Goal: Book appointment/travel/reservation

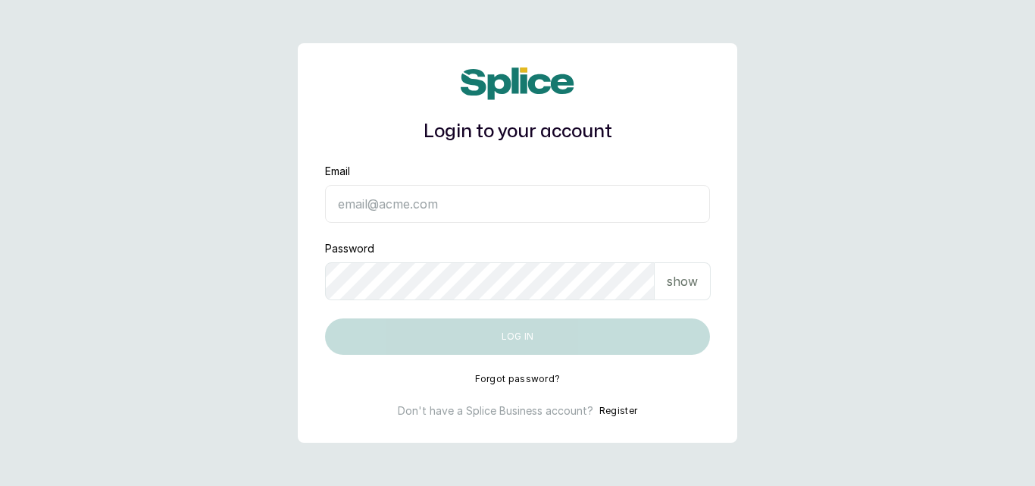
type input "skingenicpro@brownskingirlbsg.com"
click at [432, 330] on button "Log in" at bounding box center [517, 336] width 385 height 36
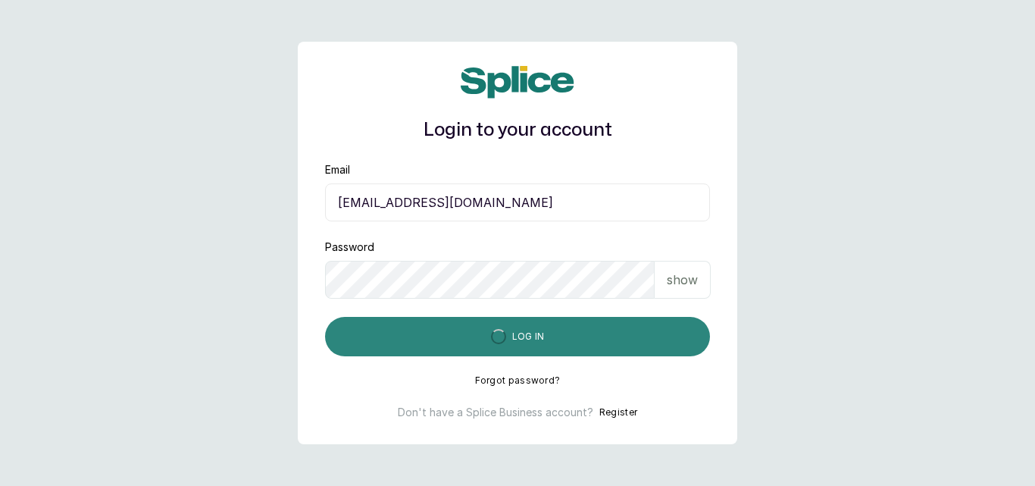
click at [432, 330] on button "Log in" at bounding box center [517, 336] width 385 height 39
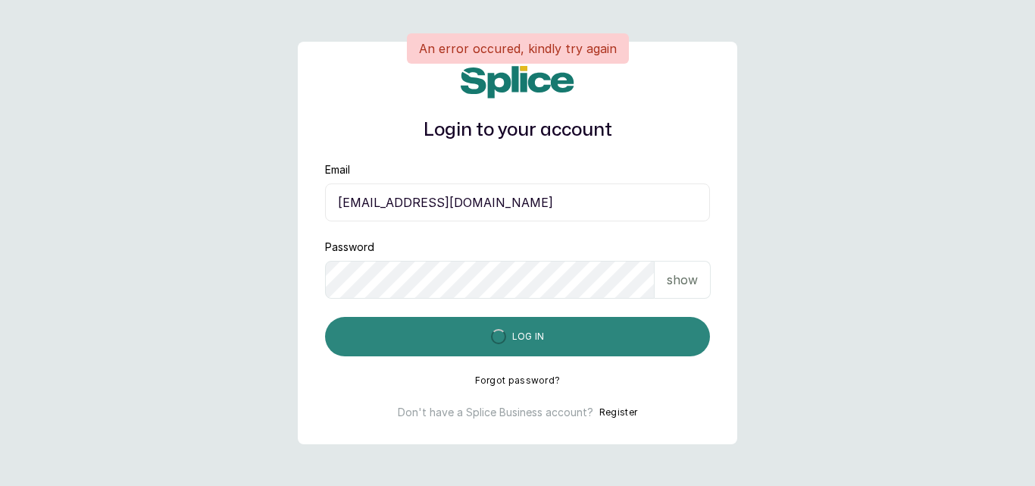
click at [432, 330] on button "Log in" at bounding box center [517, 336] width 385 height 39
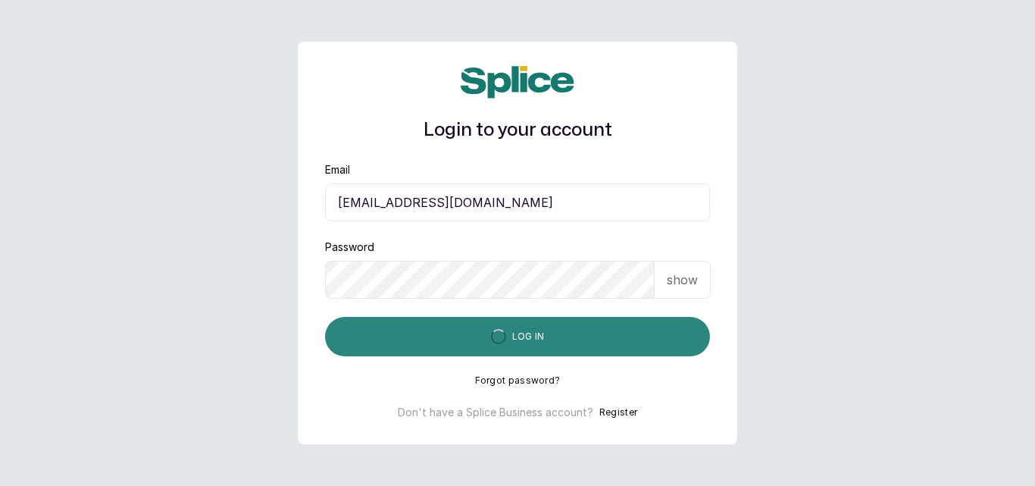
click at [325, 317] on button "Log in" at bounding box center [517, 336] width 385 height 39
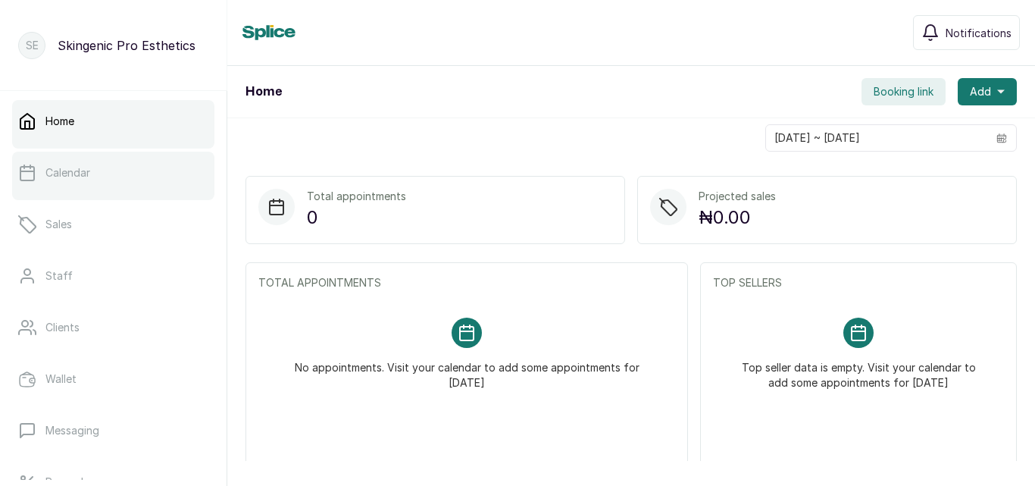
click at [108, 177] on link "Calendar" at bounding box center [113, 173] width 202 height 42
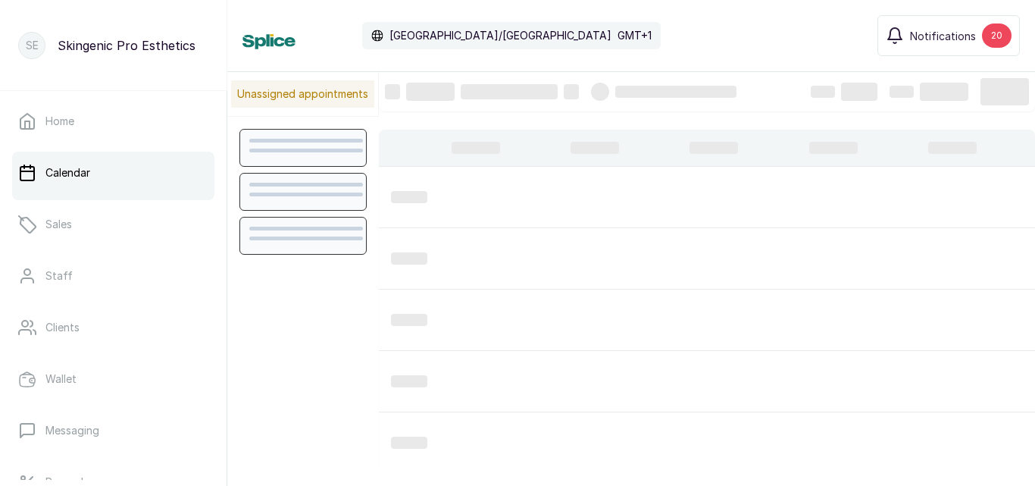
scroll to position [510, 0]
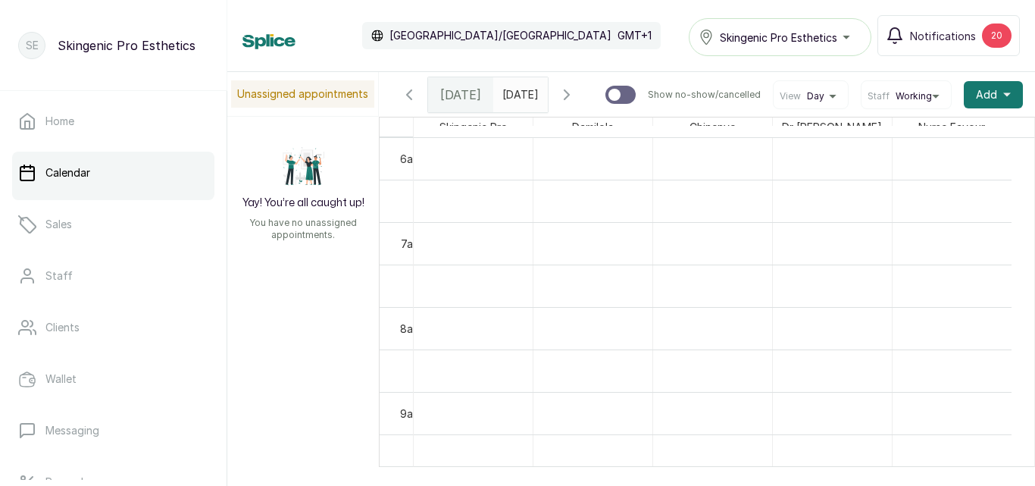
type input "dd/MM/yyyy"
click at [518, 99] on input "dd/MM/yyyy" at bounding box center [506, 91] width 24 height 26
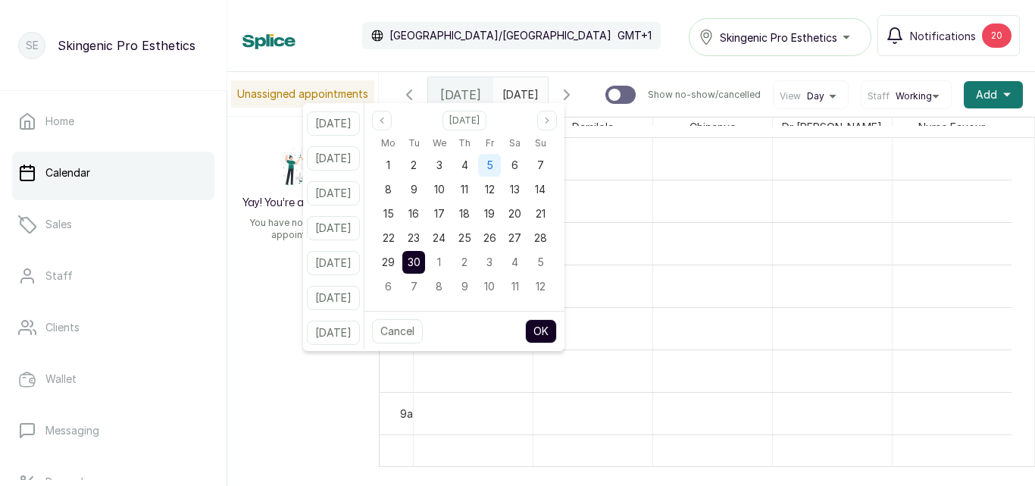
click at [493, 166] on span "5" at bounding box center [490, 164] width 7 height 13
click at [555, 330] on button "OK" at bounding box center [541, 331] width 32 height 24
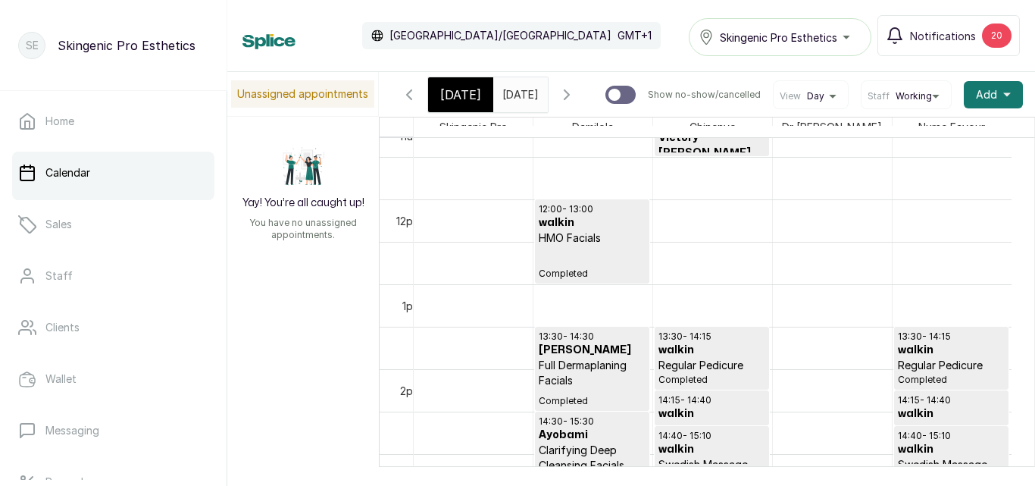
scroll to position [1017, 0]
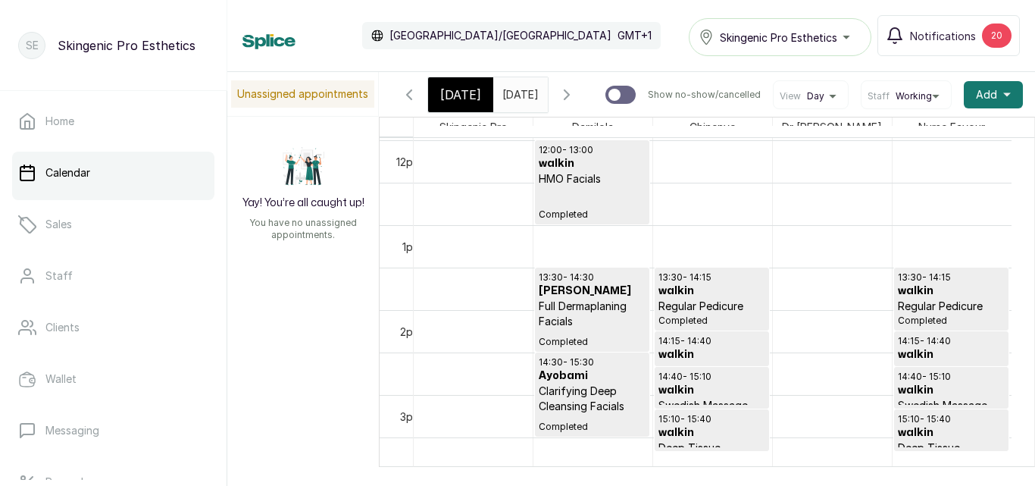
click at [597, 201] on p "Completed" at bounding box center [592, 203] width 107 height 34
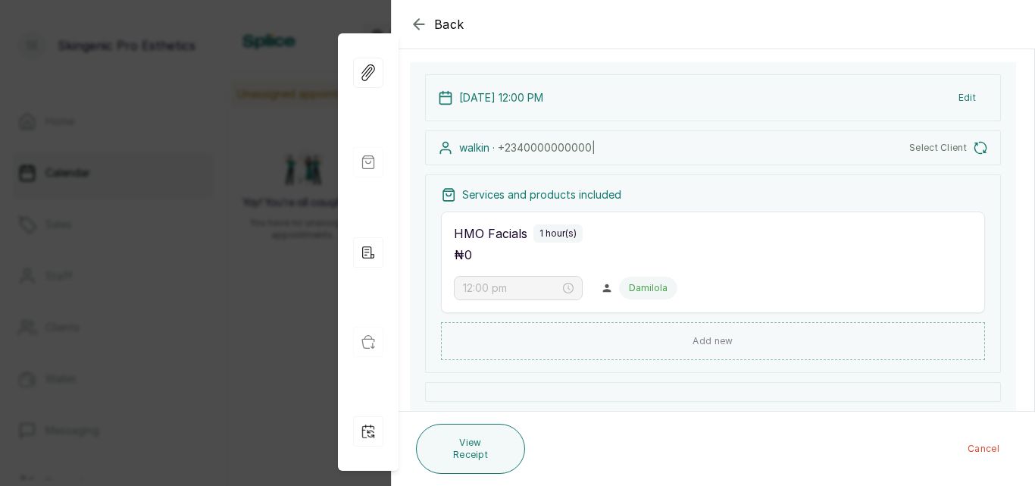
scroll to position [0, 0]
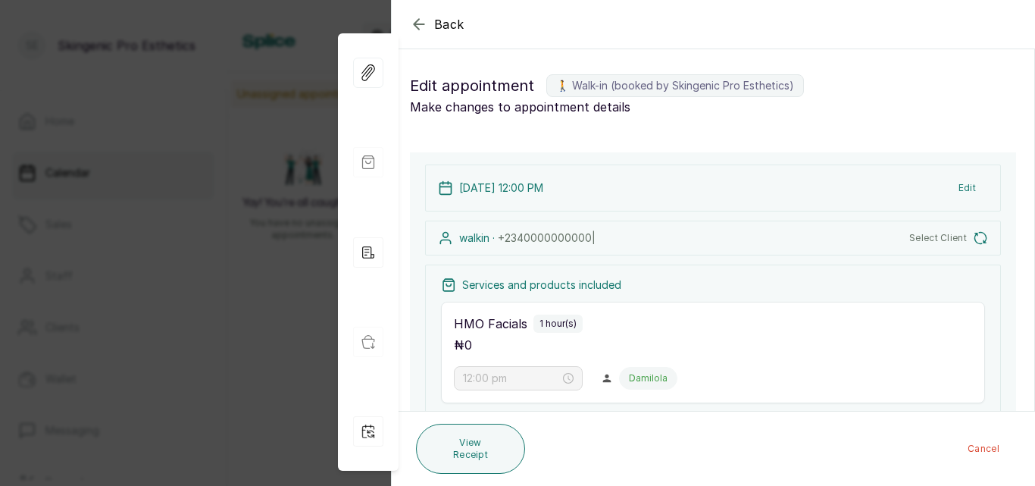
click at [421, 23] on icon "button" at bounding box center [419, 24] width 18 height 18
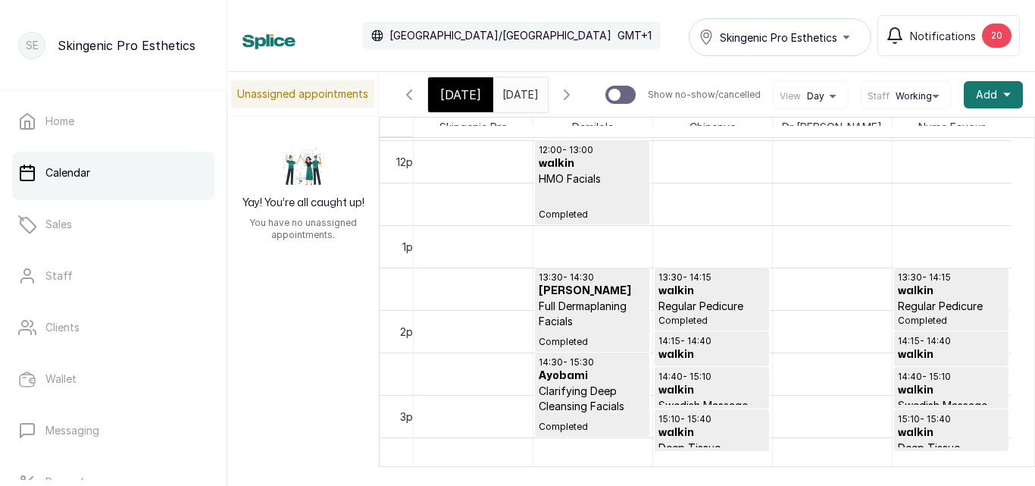
scroll to position [0, 11]
click at [513, 92] on input "05/09/2025" at bounding box center [506, 91] width 24 height 26
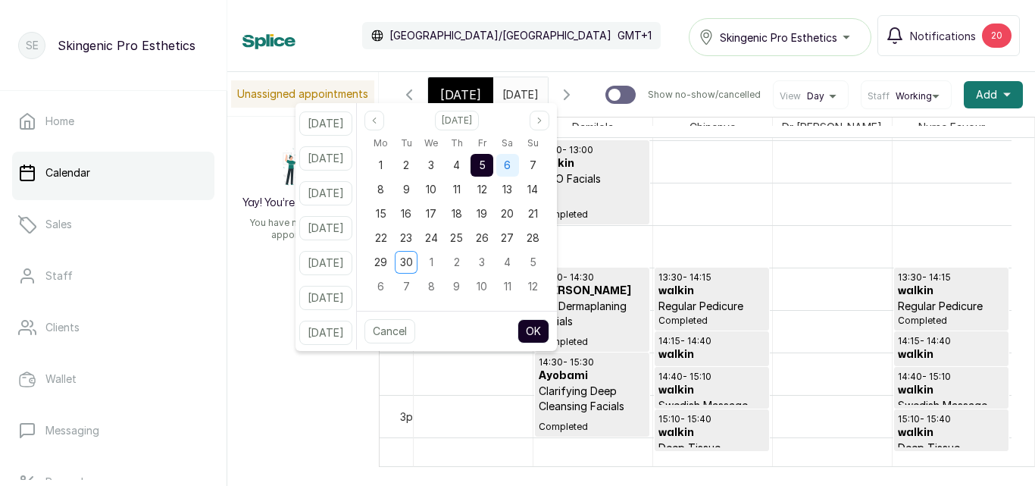
scroll to position [0, 0]
click at [511, 162] on span "6" at bounding box center [507, 164] width 7 height 13
click at [548, 327] on button "OK" at bounding box center [534, 331] width 32 height 24
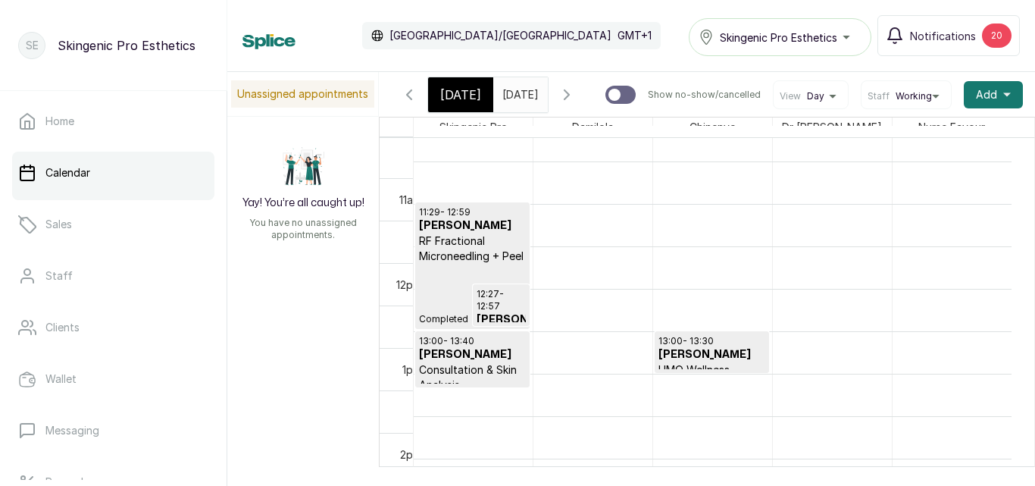
scroll to position [923, 0]
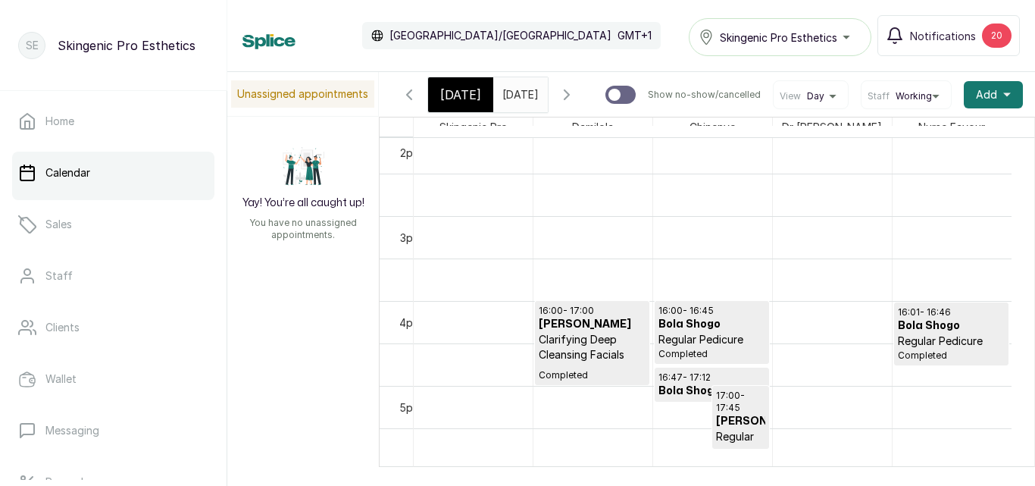
click at [518, 89] on input "06/09/2025" at bounding box center [506, 91] width 24 height 26
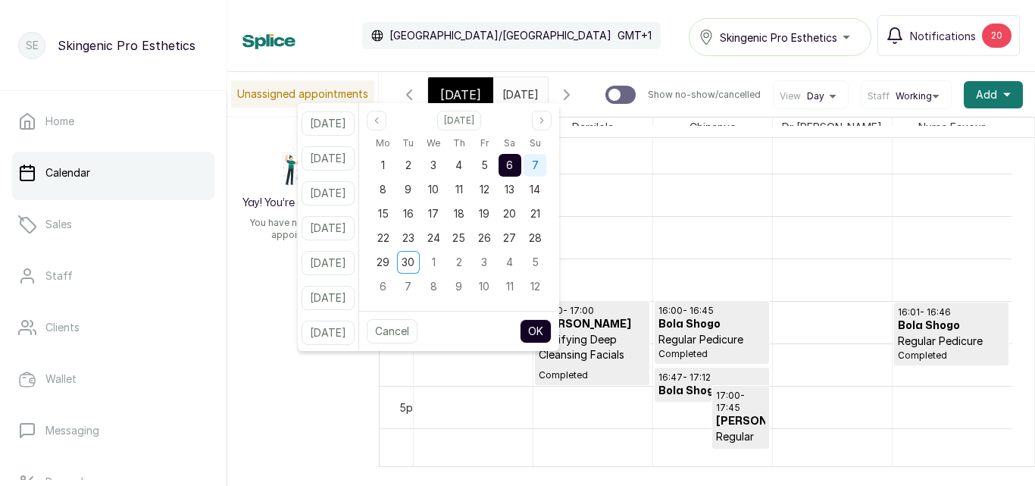
click at [539, 164] on span "7" at bounding box center [535, 164] width 7 height 13
click at [548, 330] on button "OK" at bounding box center [536, 331] width 32 height 24
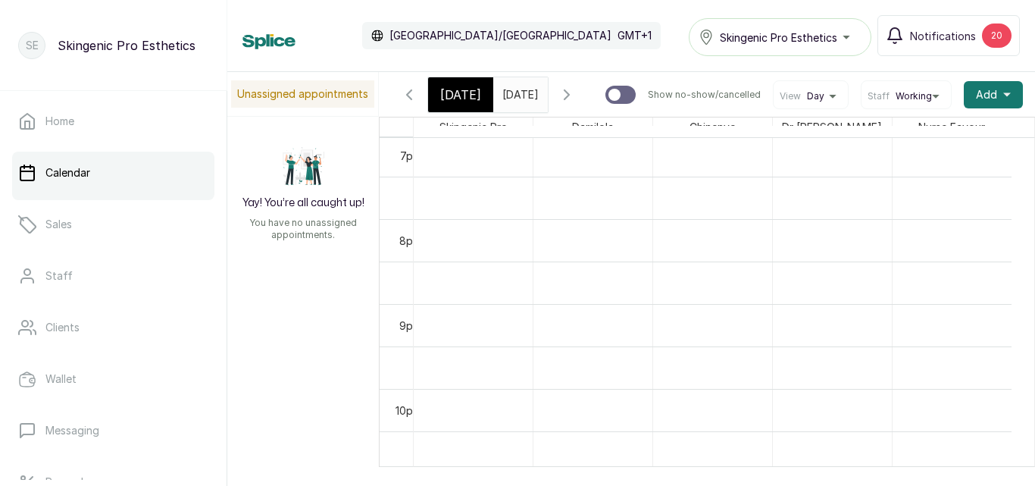
click at [518, 88] on input "07/09/2025" at bounding box center [506, 91] width 24 height 26
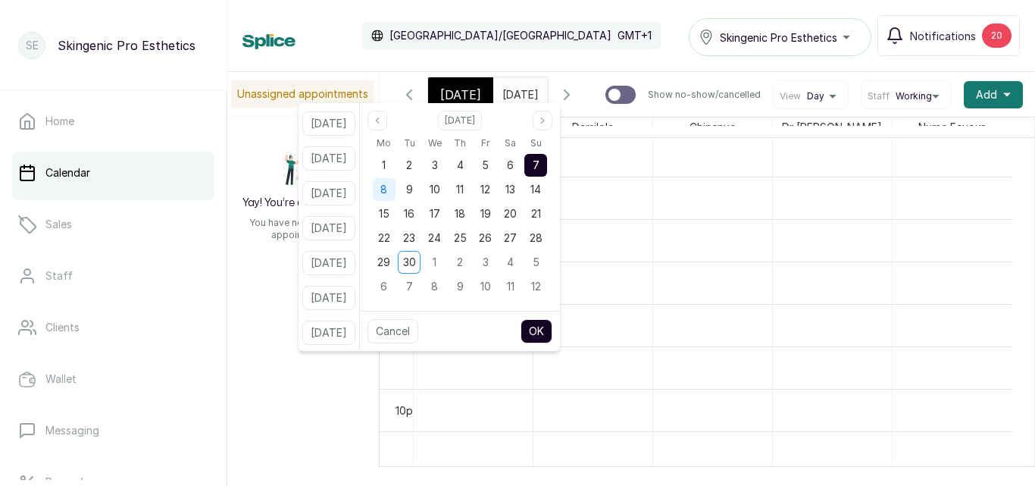
click at [396, 187] on div "8" at bounding box center [384, 189] width 23 height 23
click at [551, 327] on button "OK" at bounding box center [537, 331] width 32 height 24
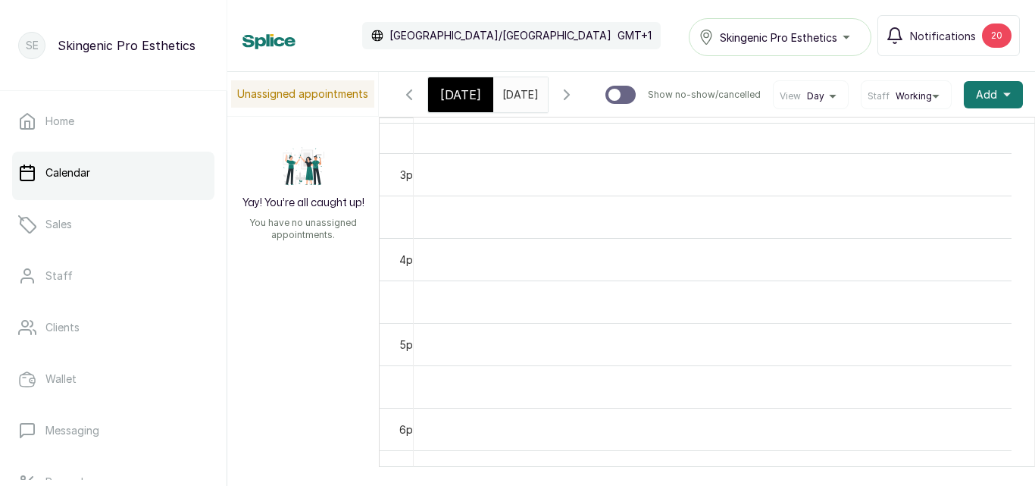
scroll to position [0, 0]
click at [547, 96] on span at bounding box center [532, 91] width 29 height 26
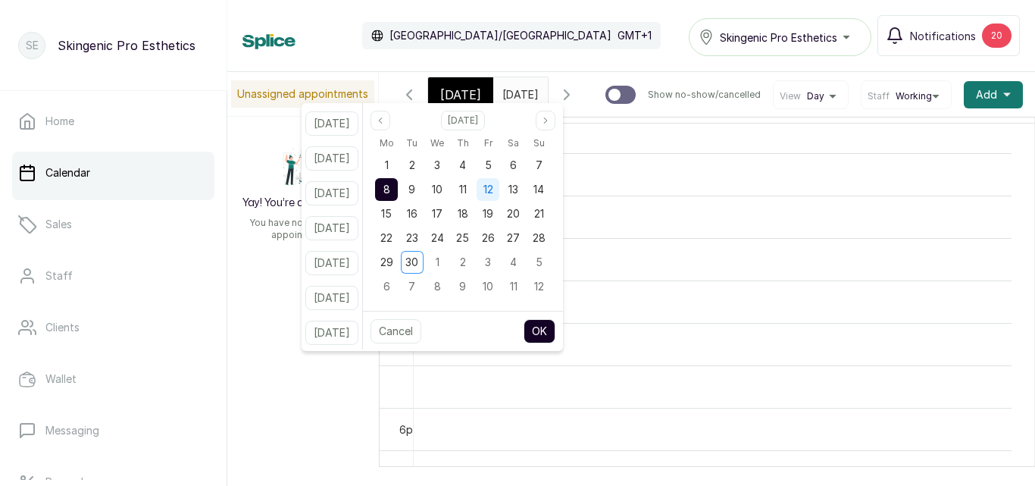
click at [493, 188] on span "12" at bounding box center [489, 189] width 10 height 13
click at [548, 327] on button "OK" at bounding box center [540, 331] width 32 height 24
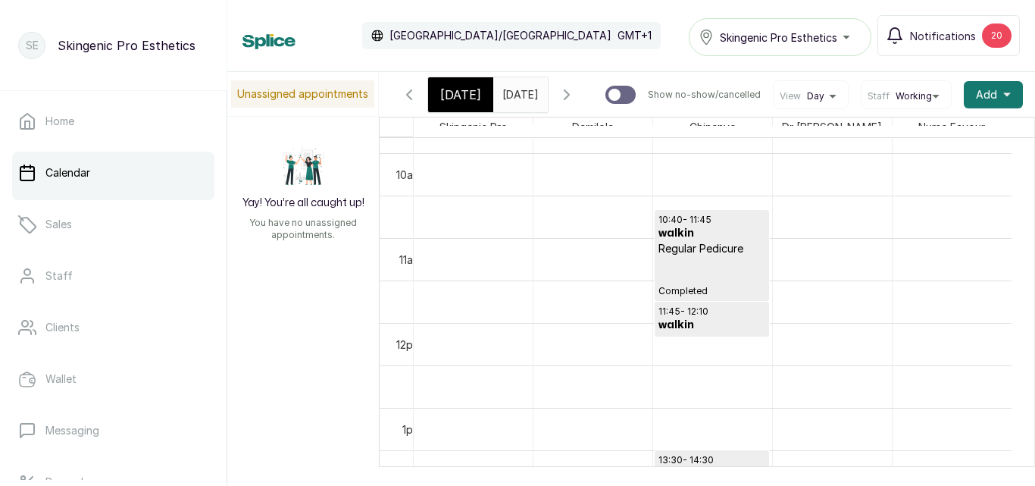
scroll to position [1276, 0]
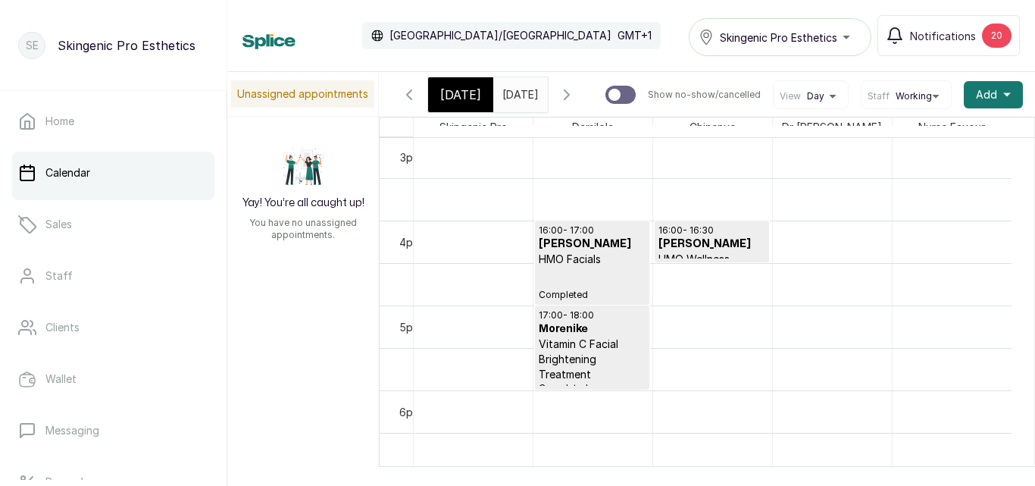
click at [518, 85] on input "12/09/2025" at bounding box center [506, 91] width 24 height 26
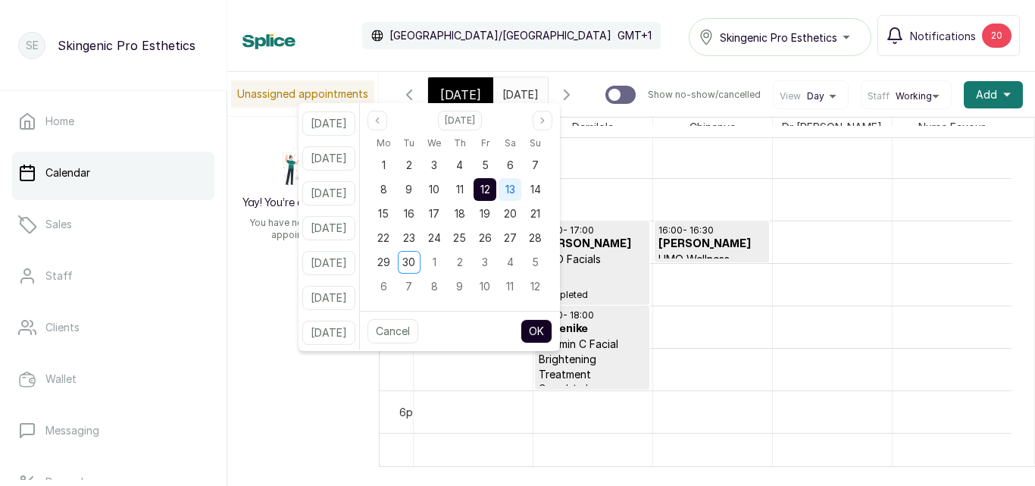
scroll to position [0, 0]
click at [515, 186] on span "13" at bounding box center [511, 189] width 10 height 13
click at [550, 330] on button "OK" at bounding box center [537, 331] width 32 height 24
type input "13/09/2025"
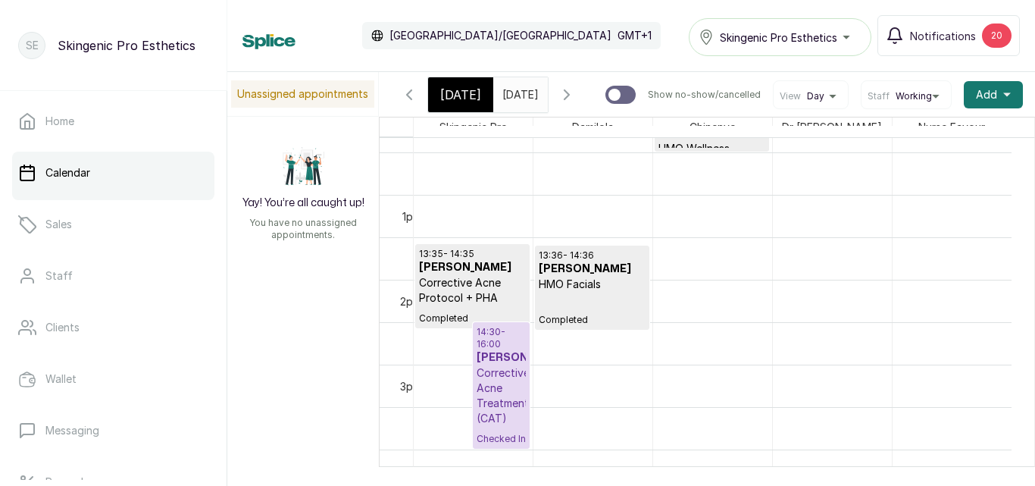
scroll to position [1038, 0]
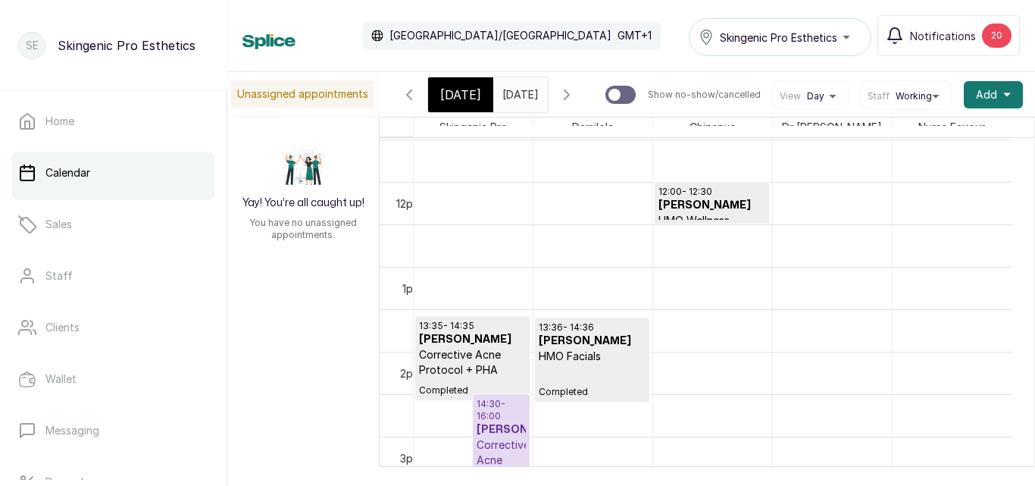
click at [625, 364] on p "HMO Facials" at bounding box center [592, 356] width 107 height 15
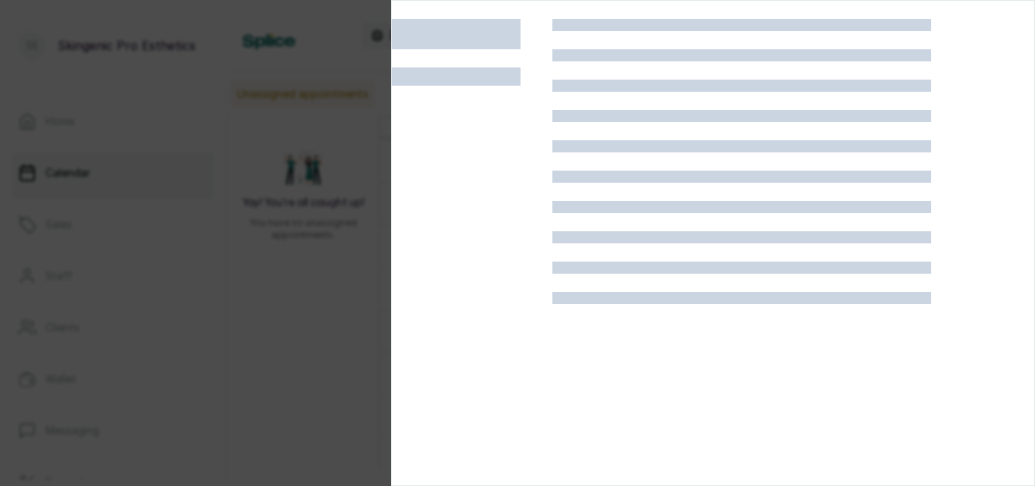
click at [625, 369] on div at bounding box center [742, 262] width 379 height 486
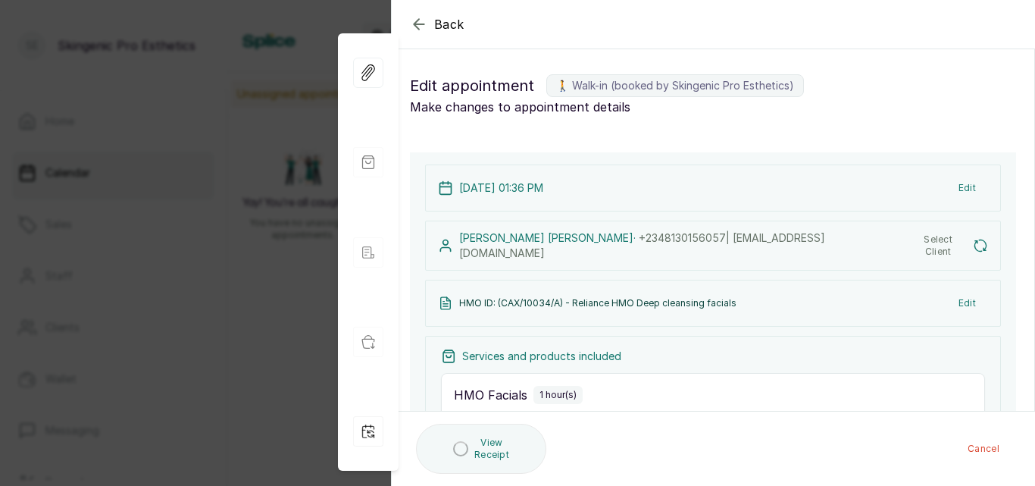
type input "1:36 pm"
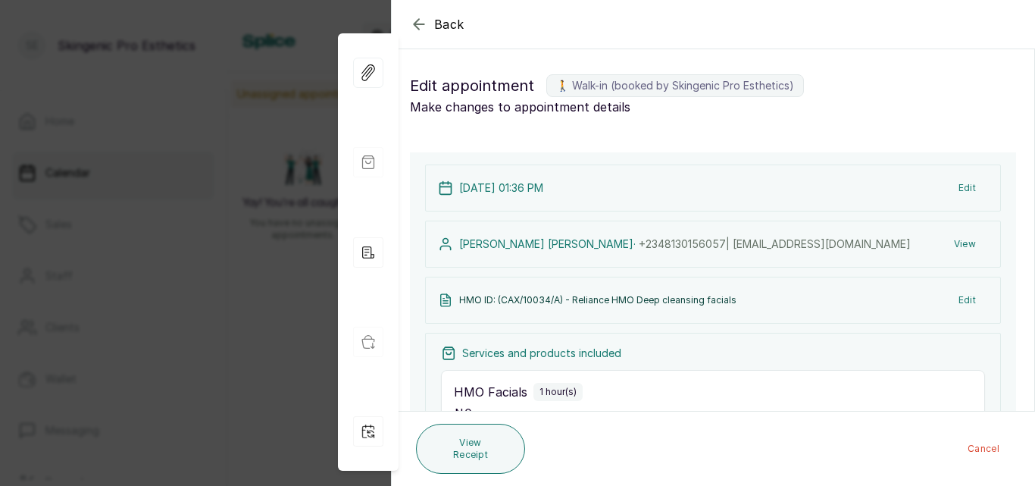
click at [432, 23] on button "Back" at bounding box center [437, 24] width 55 height 18
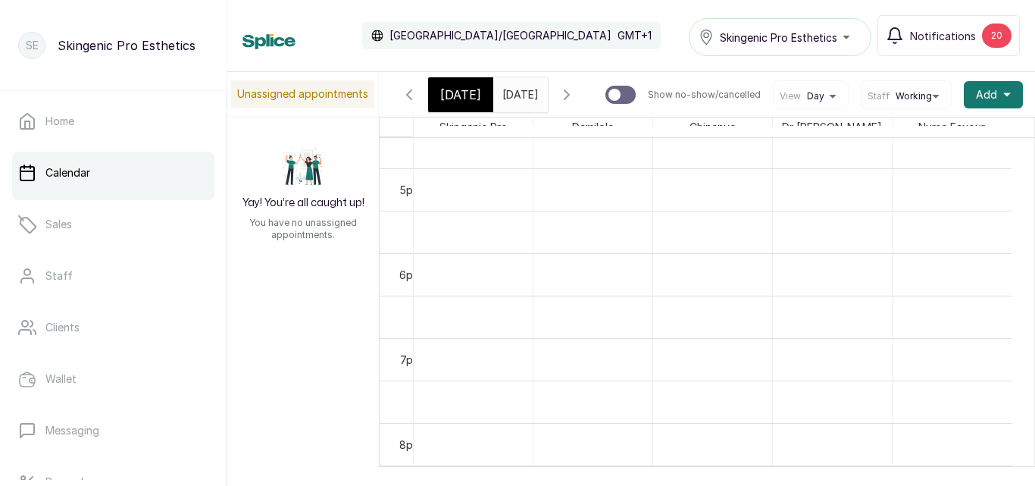
click at [518, 96] on input "13/09/2025" at bounding box center [506, 91] width 24 height 26
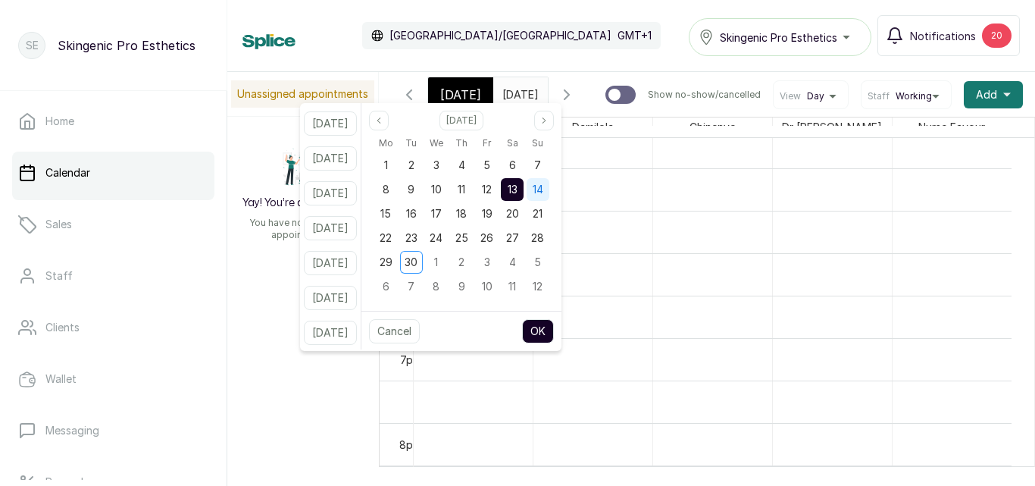
click at [544, 193] on span "14" at bounding box center [538, 189] width 11 height 13
click at [554, 331] on button "OK" at bounding box center [538, 331] width 32 height 24
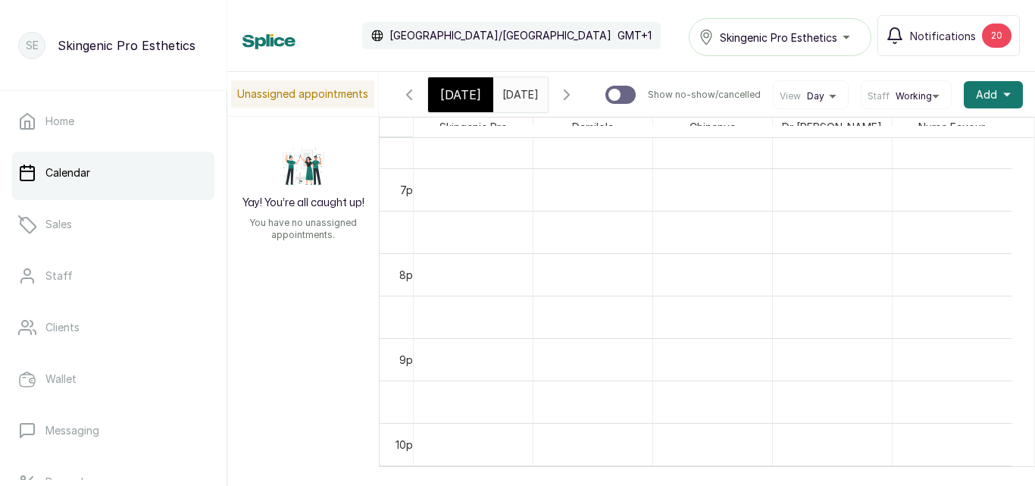
click at [503, 80] on input "14/09/2025" at bounding box center [506, 91] width 24 height 26
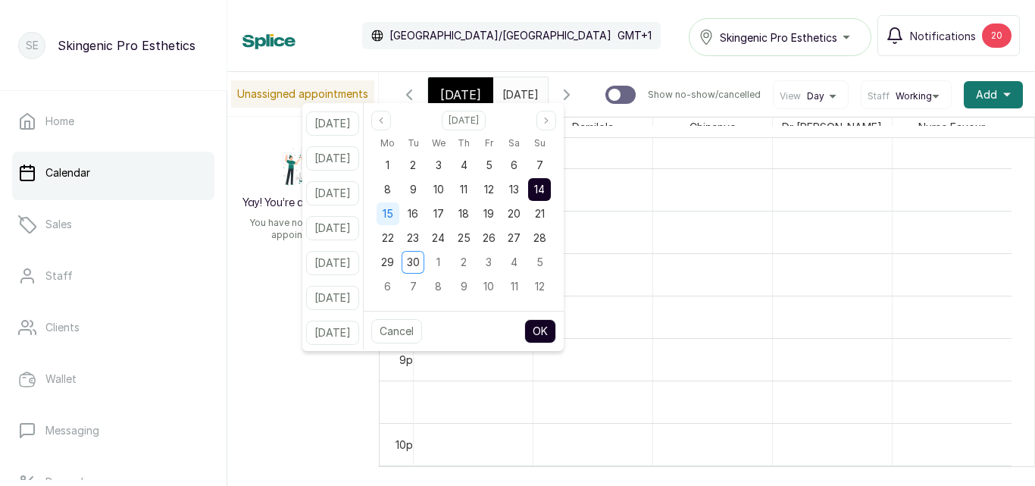
scroll to position [0, 0]
click at [393, 215] on span "15" at bounding box center [388, 213] width 11 height 13
click at [556, 324] on button "OK" at bounding box center [541, 331] width 32 height 24
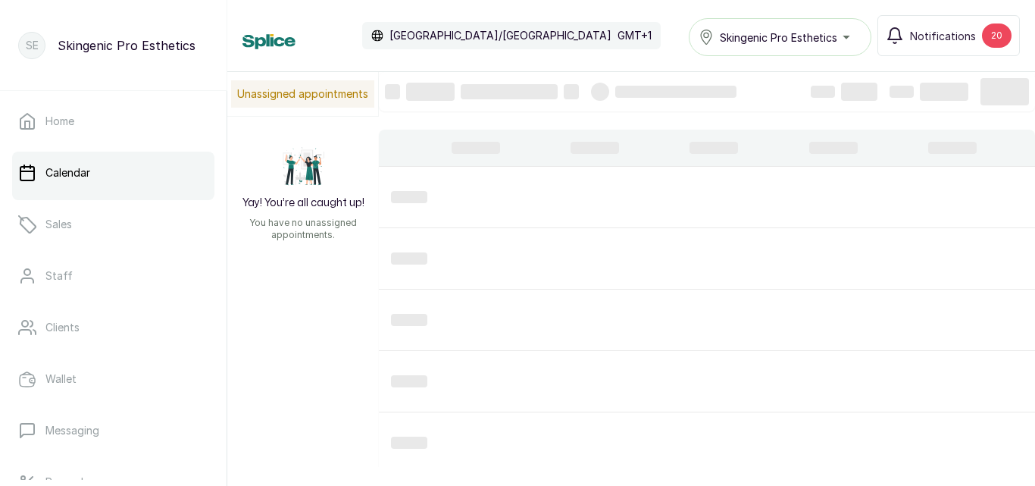
scroll to position [0, 1]
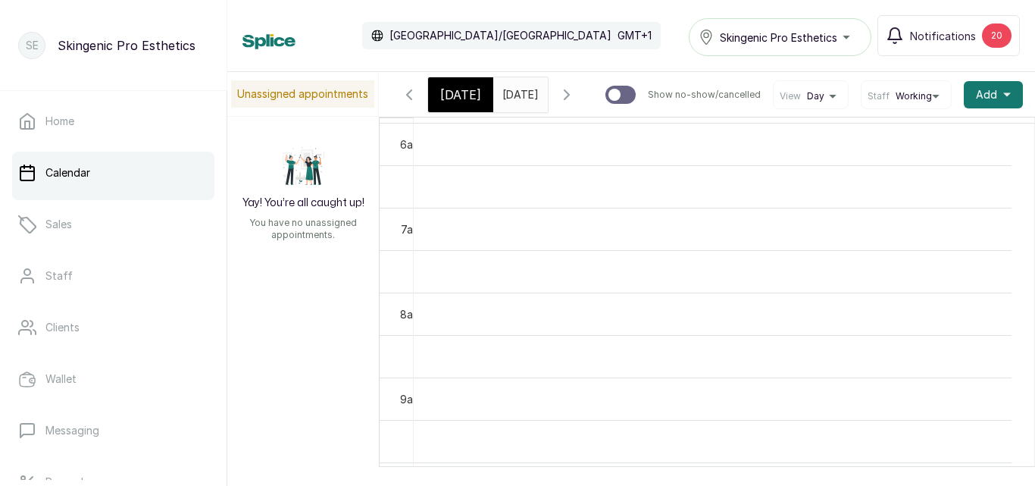
click at [518, 94] on input "15/09/2025" at bounding box center [506, 91] width 24 height 26
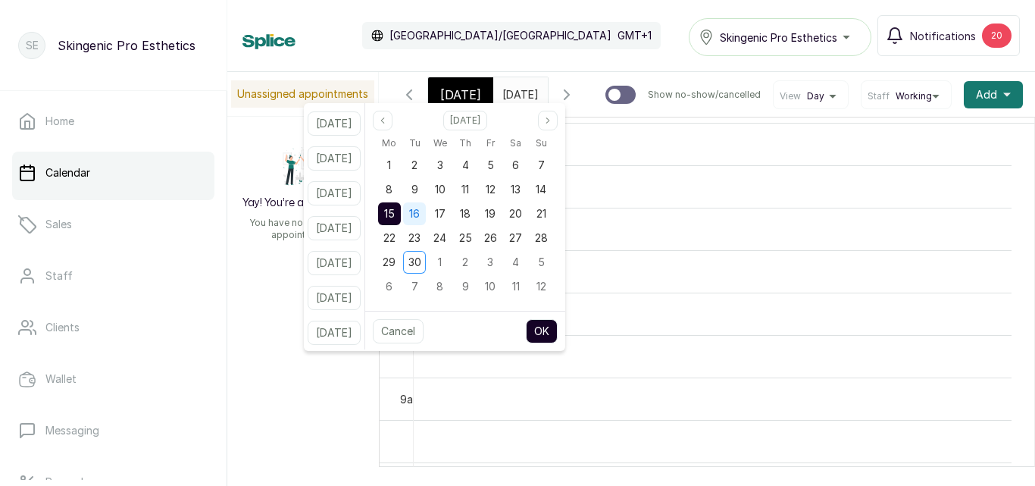
scroll to position [0, 0]
click at [420, 215] on span "16" at bounding box center [414, 213] width 11 height 13
click at [558, 340] on button "OK" at bounding box center [542, 331] width 32 height 24
type input "16/09/2025"
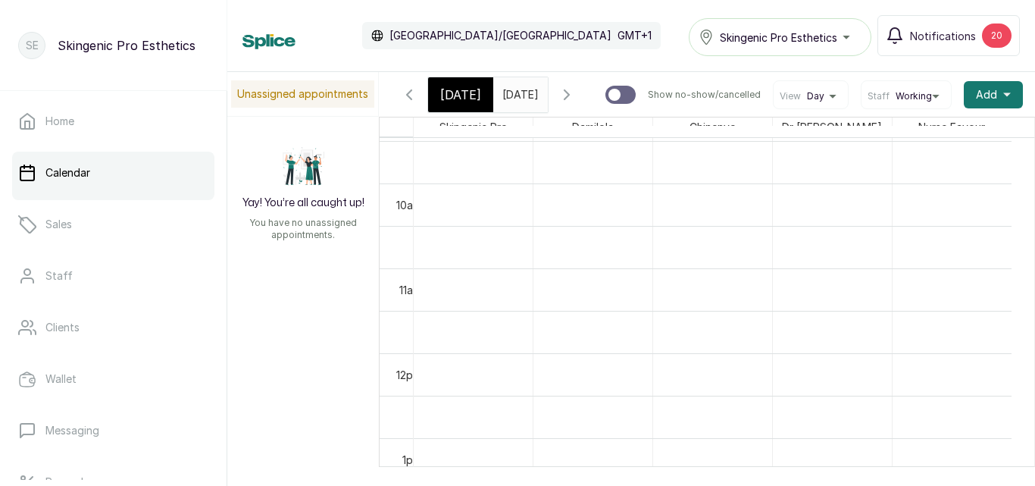
scroll to position [1344, 0]
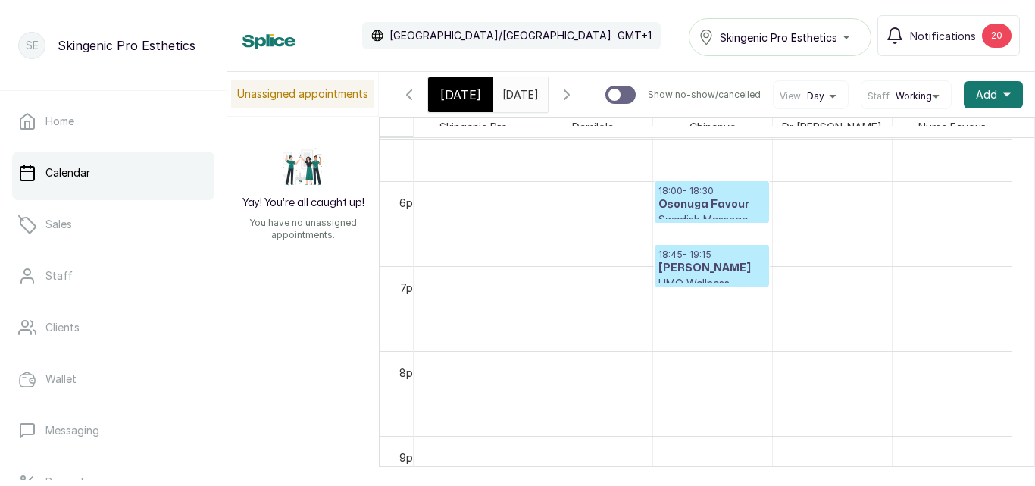
click at [731, 261] on p "18:45 - 19:15" at bounding box center [712, 255] width 107 height 12
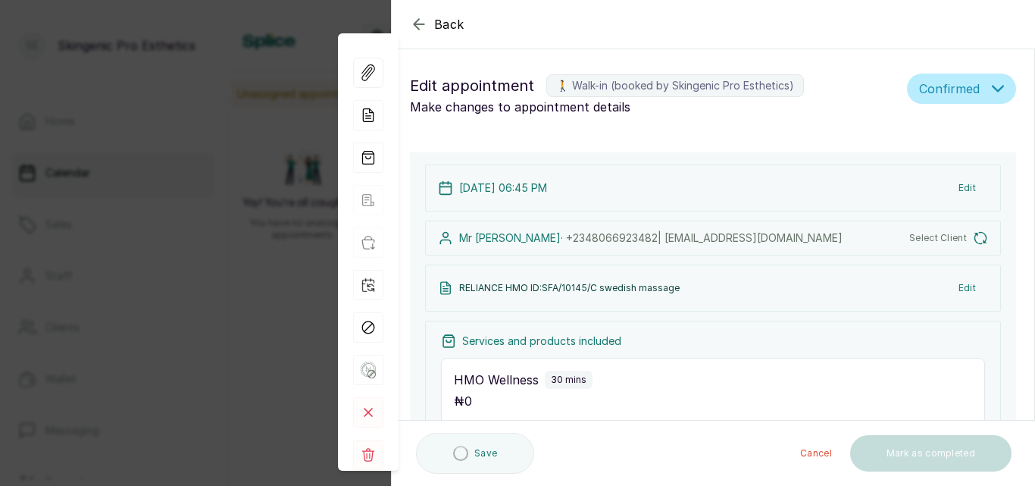
type input "6:45 pm"
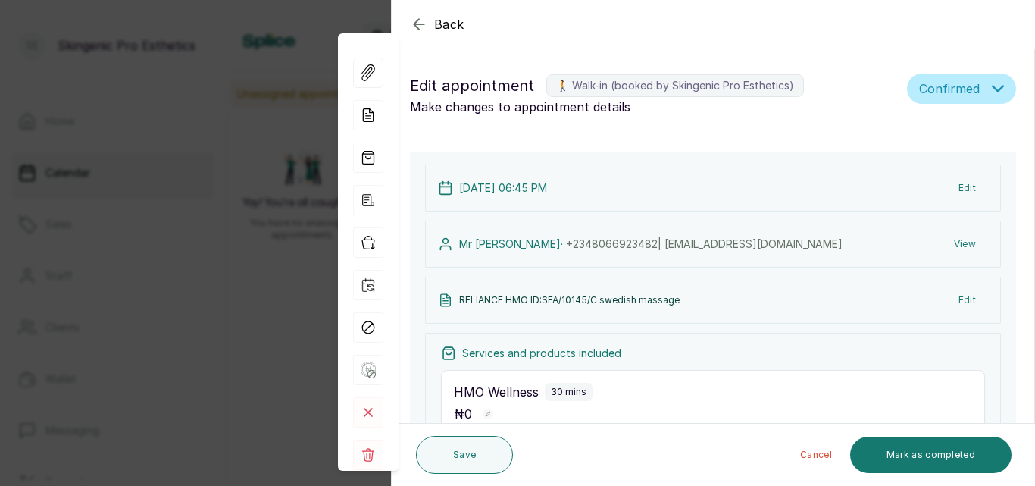
click at [419, 17] on icon "button" at bounding box center [419, 24] width 18 height 18
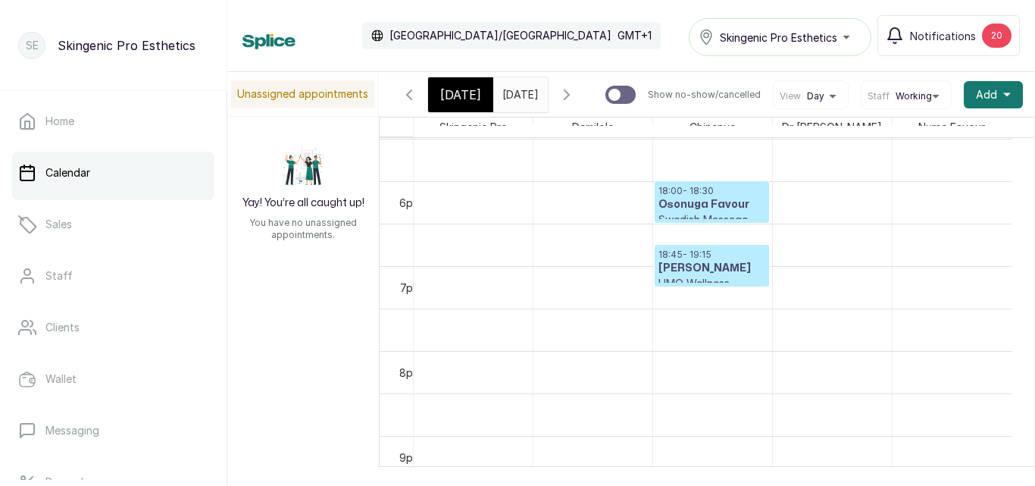
click at [508, 91] on input "16/09/2025" at bounding box center [506, 91] width 24 height 26
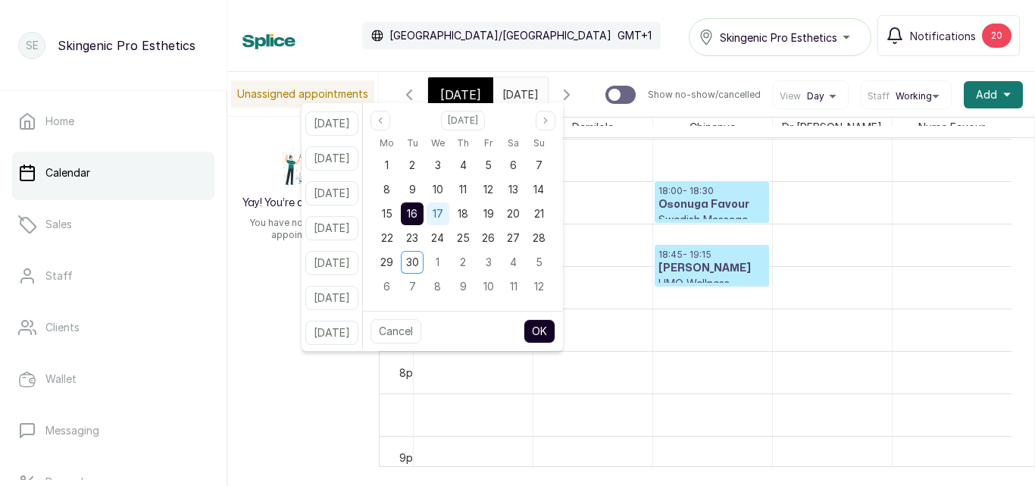
click at [450, 203] on div "17" at bounding box center [438, 213] width 23 height 23
click at [556, 330] on button "OK" at bounding box center [540, 331] width 32 height 24
type input "17/09/2025"
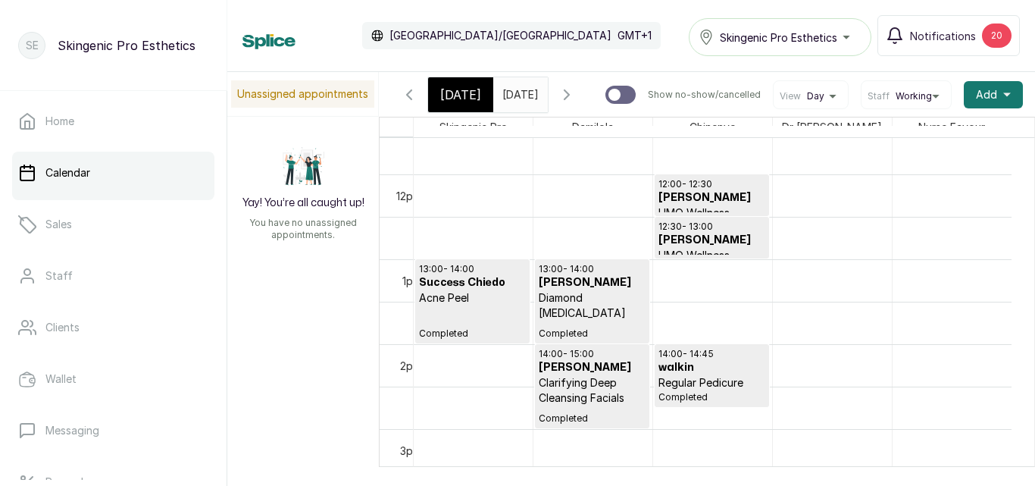
click at [703, 190] on p "12:00 - 12:30" at bounding box center [712, 184] width 107 height 12
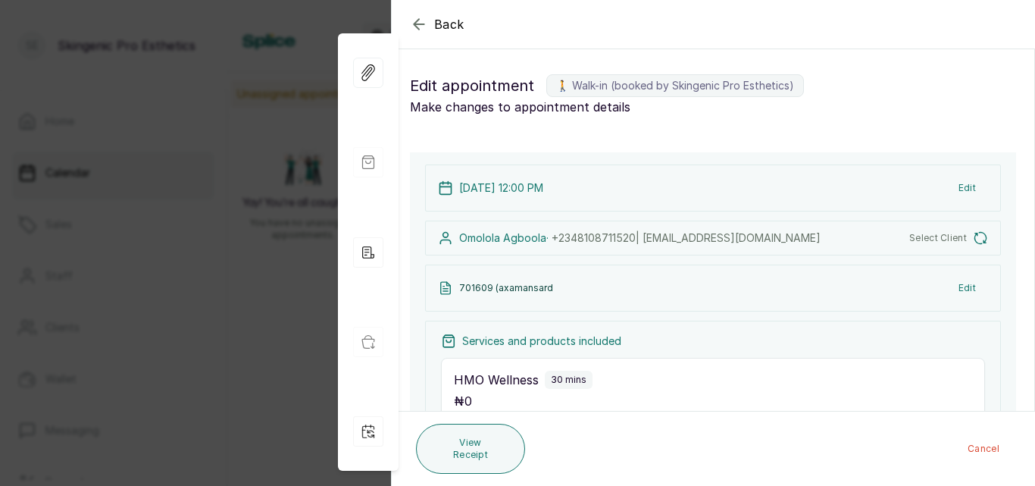
type input "12:00 pm"
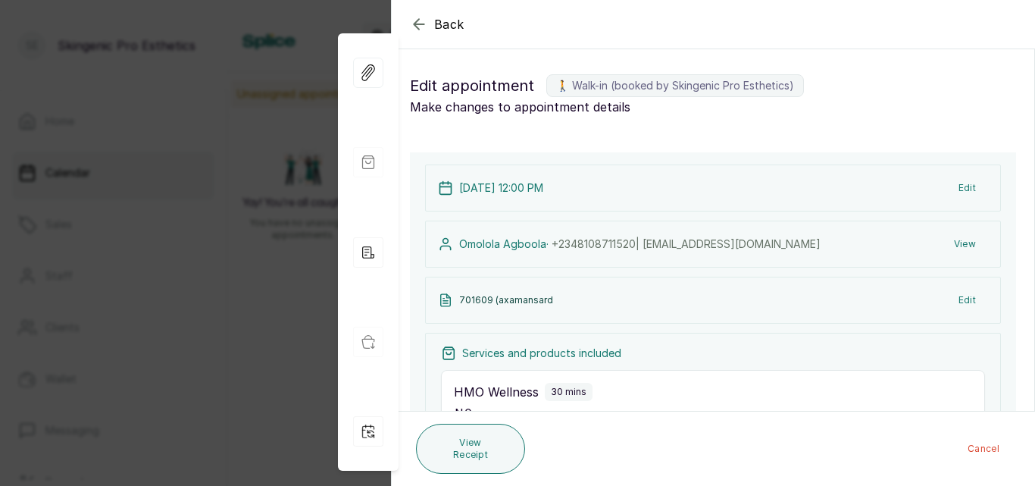
click at [419, 17] on icon "button" at bounding box center [419, 24] width 18 height 18
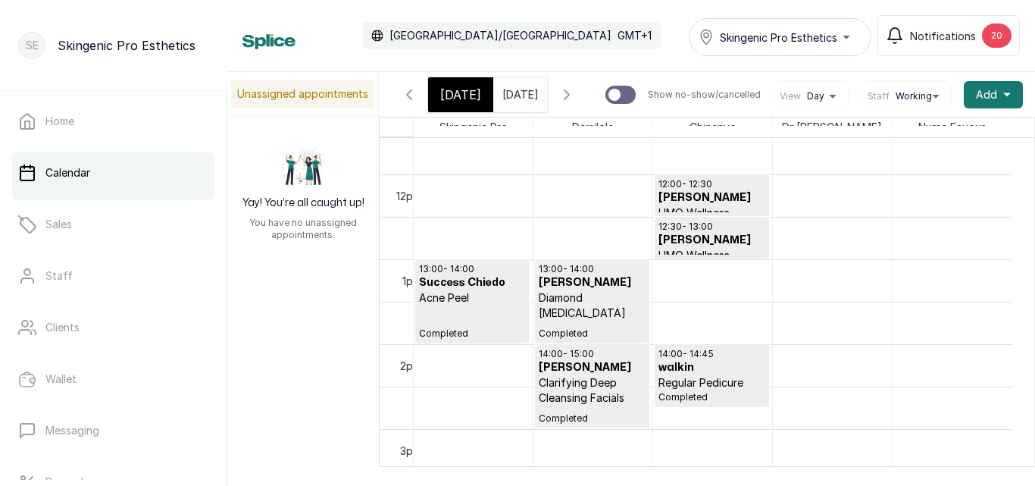
click at [711, 244] on h3 "Omolola Agboola" at bounding box center [712, 240] width 107 height 15
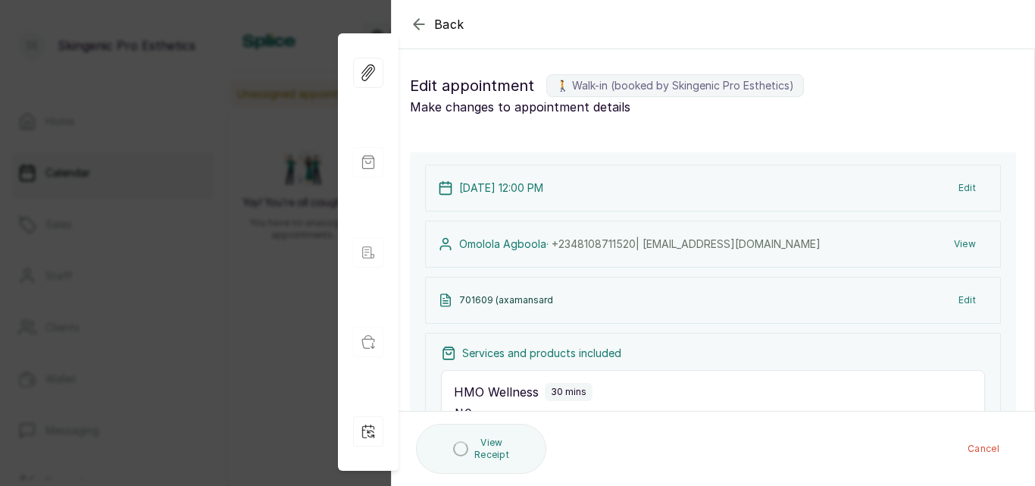
scroll to position [0, 0]
click at [417, 23] on icon "button" at bounding box center [419, 24] width 18 height 18
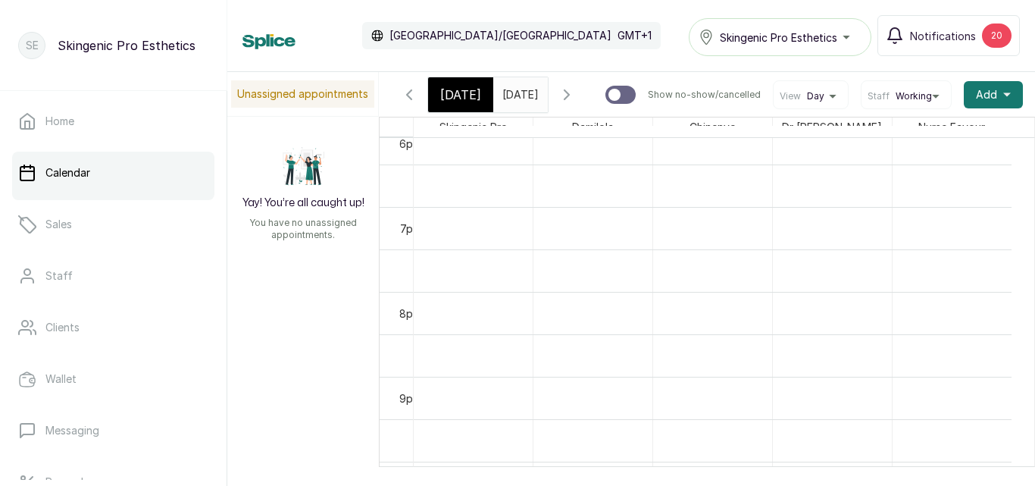
click at [493, 104] on div "Wed Sep 17, 2025 17/09/2025" at bounding box center [520, 94] width 55 height 35
click at [518, 92] on input "17/09/2025" at bounding box center [506, 91] width 24 height 26
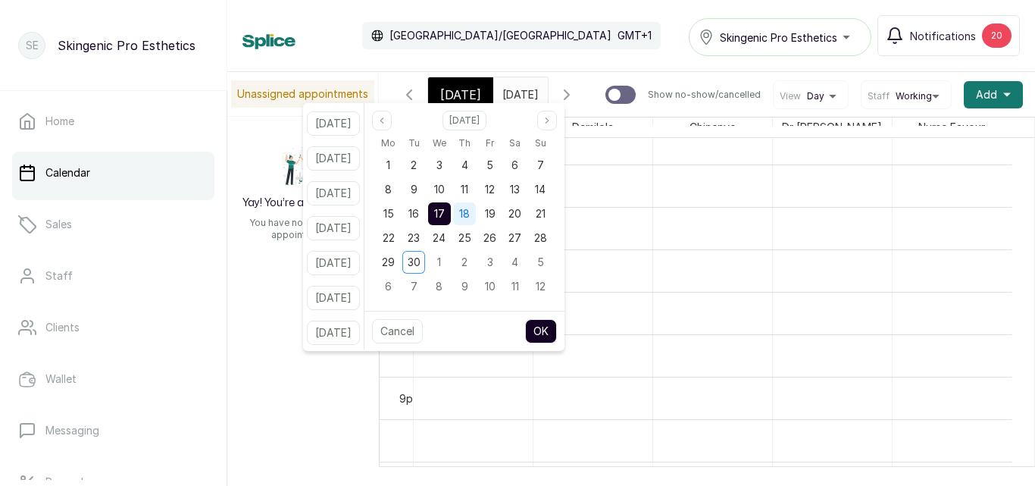
click at [476, 213] on div "18" at bounding box center [464, 213] width 23 height 23
click at [557, 327] on button "OK" at bounding box center [541, 331] width 32 height 24
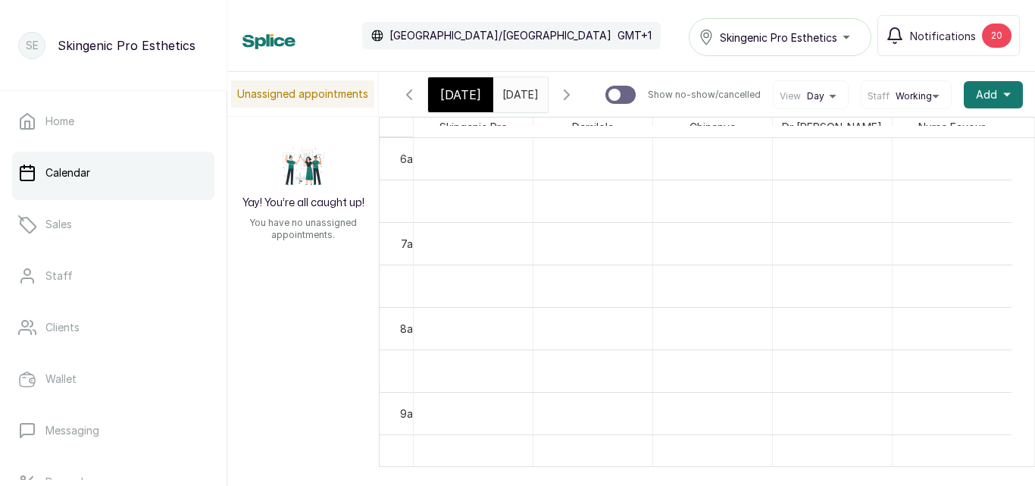
scroll to position [544, 0]
click at [518, 97] on input "18/09/2025" at bounding box center [506, 91] width 24 height 26
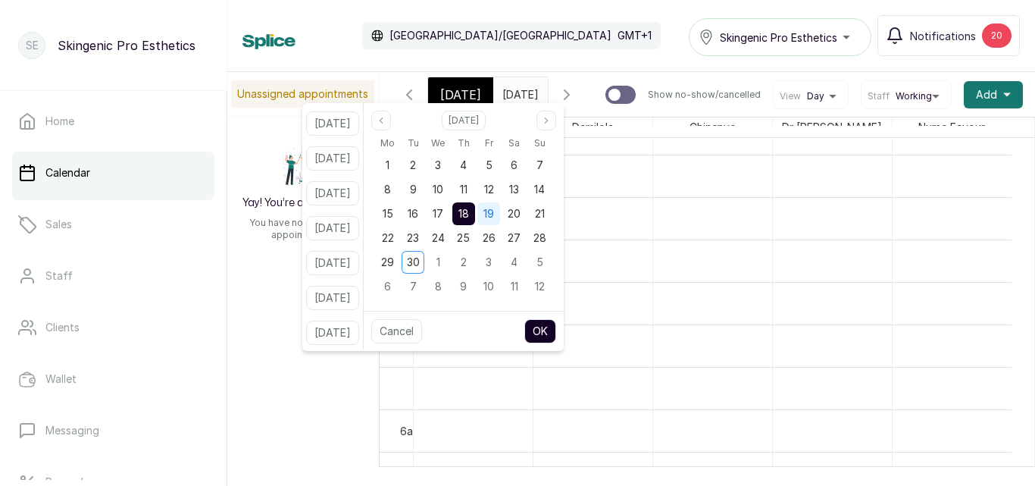
click at [500, 206] on div "19" at bounding box center [489, 213] width 23 height 23
click at [553, 329] on button "OK" at bounding box center [541, 331] width 32 height 24
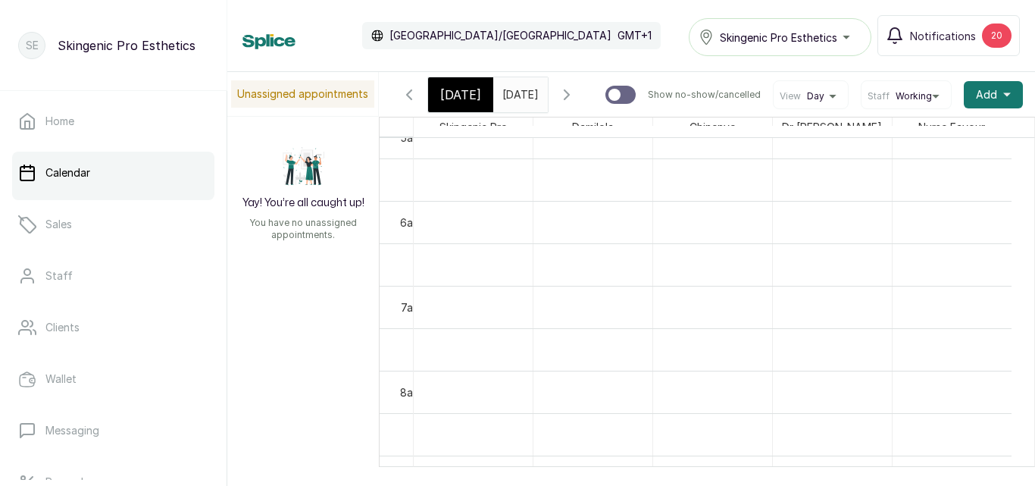
click at [518, 99] on input "19/09/2025" at bounding box center [506, 91] width 24 height 26
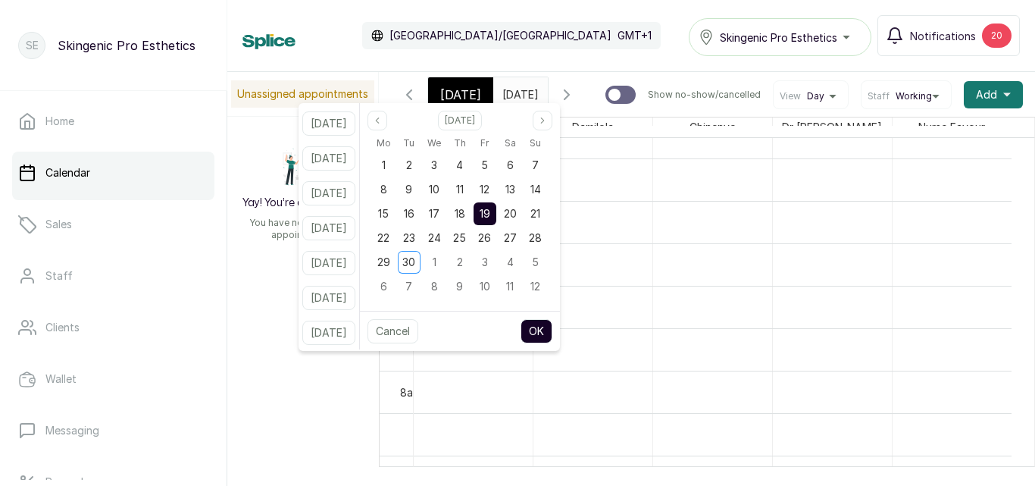
click at [518, 99] on input "19/09/2025" at bounding box center [506, 91] width 24 height 26
click at [517, 207] on span "20" at bounding box center [510, 213] width 13 height 13
click at [553, 324] on button "OK" at bounding box center [537, 331] width 32 height 24
type input "20/09/2025"
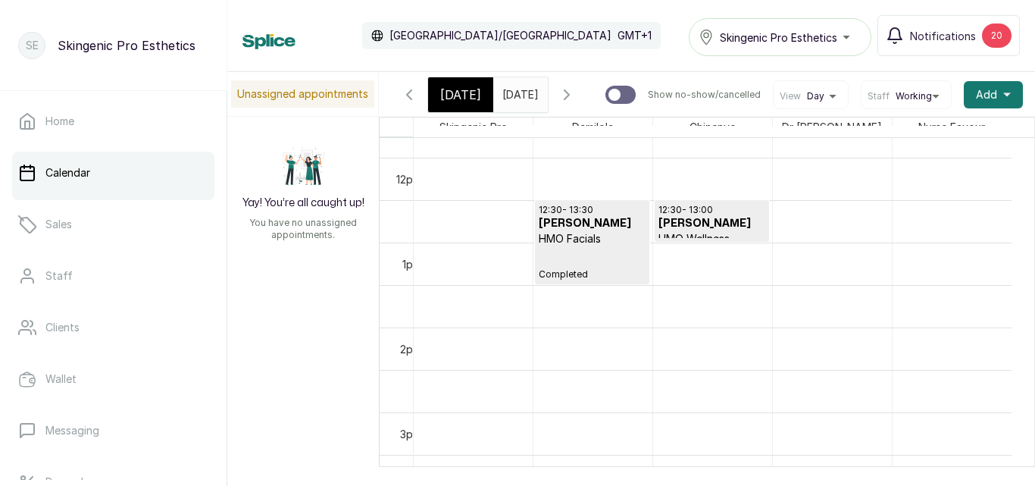
click at [614, 262] on p "Completed" at bounding box center [592, 263] width 107 height 34
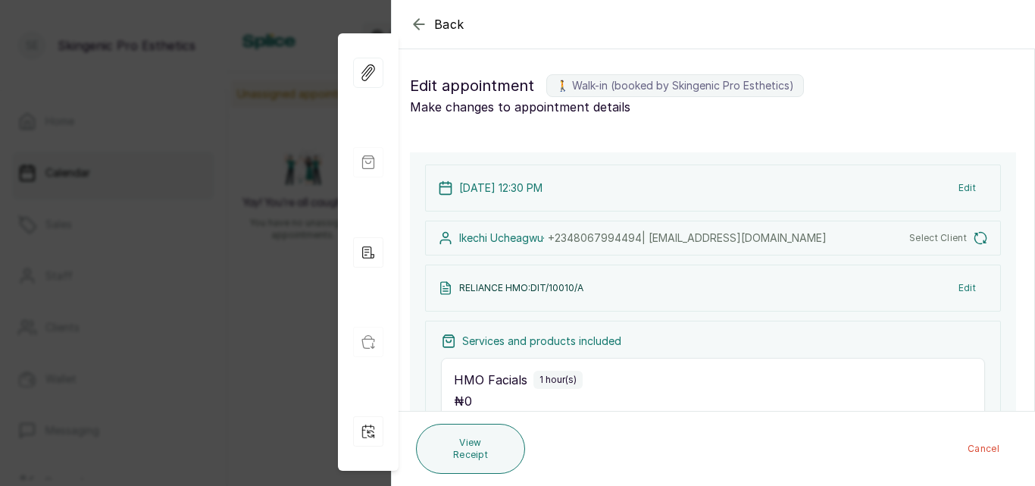
type input "12:30 pm"
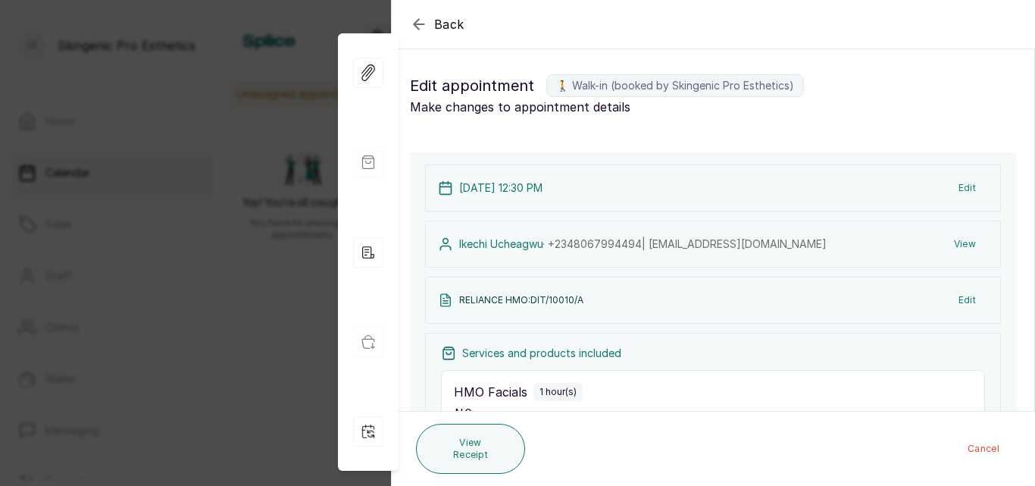
click at [421, 20] on icon "button" at bounding box center [419, 24] width 18 height 18
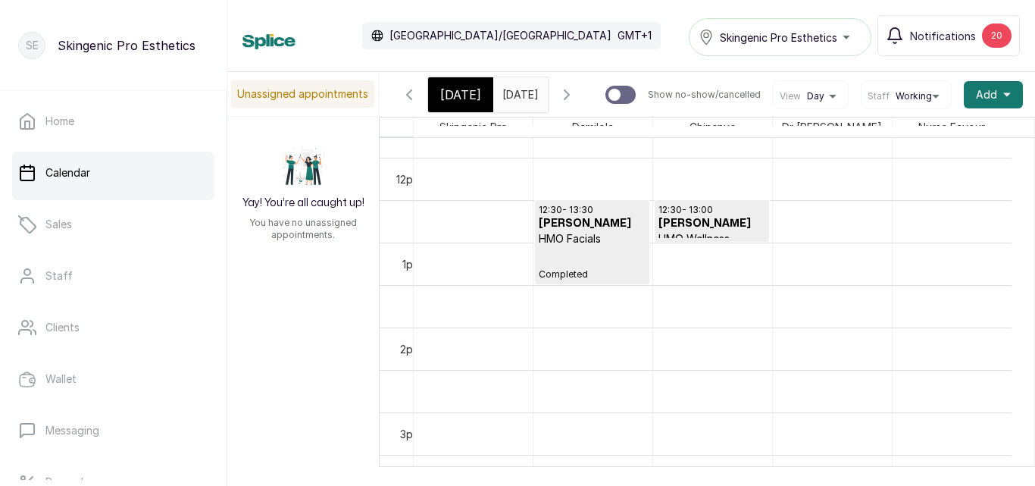
click at [704, 231] on h3 "Shulammite Ucheagwu" at bounding box center [712, 223] width 107 height 15
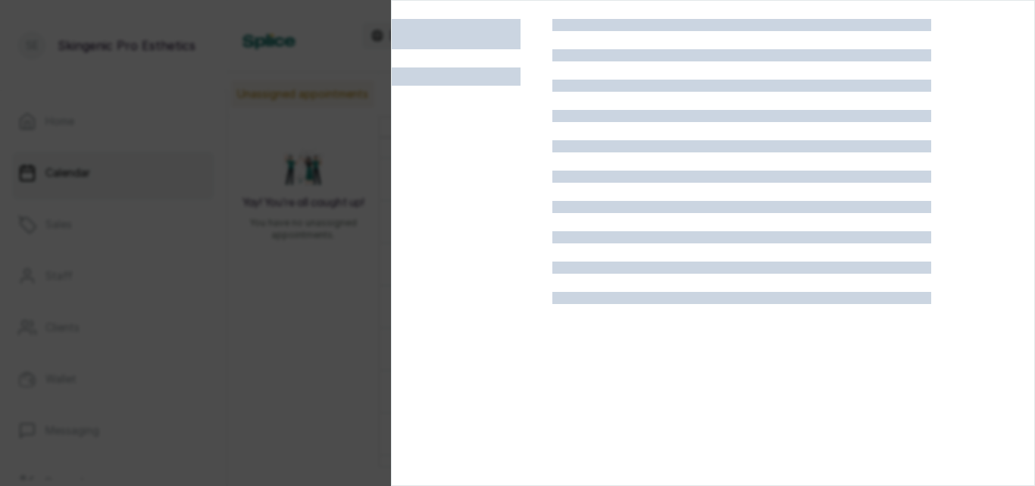
scroll to position [0, 0]
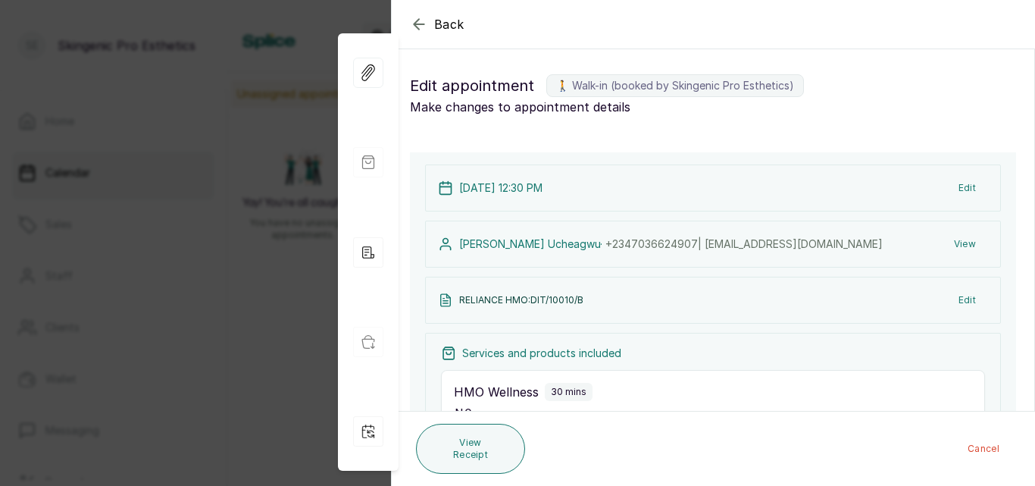
click at [412, 26] on icon "button" at bounding box center [419, 24] width 18 height 18
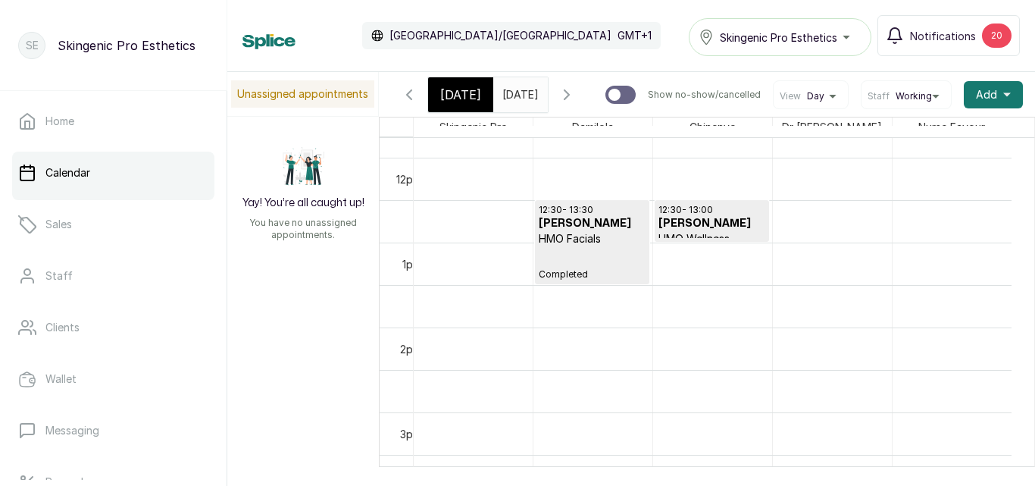
click at [515, 102] on span "Sat Sep 20, 2025" at bounding box center [521, 94] width 36 height 16
click at [515, 98] on input "20/09/2025" at bounding box center [506, 91] width 24 height 26
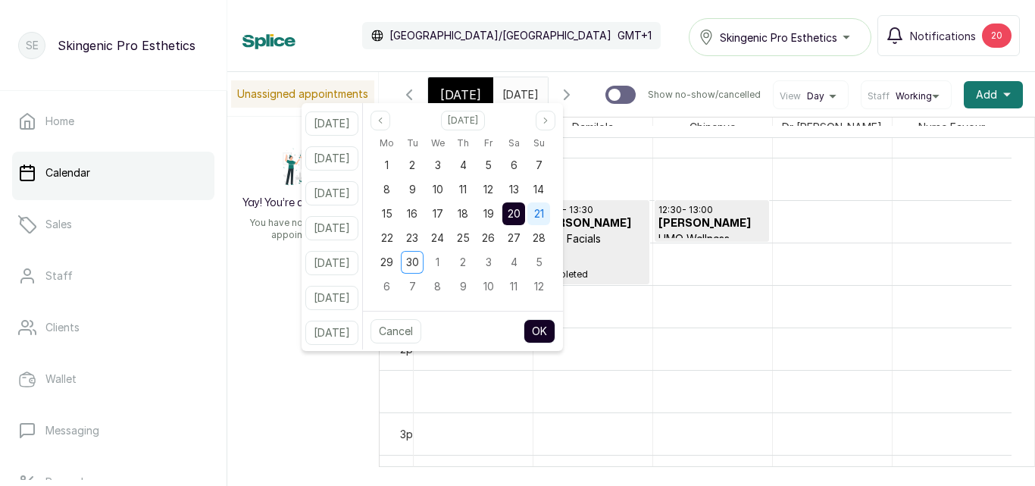
click at [544, 208] on span "21" at bounding box center [539, 213] width 10 height 13
click at [556, 334] on button "OK" at bounding box center [540, 331] width 32 height 24
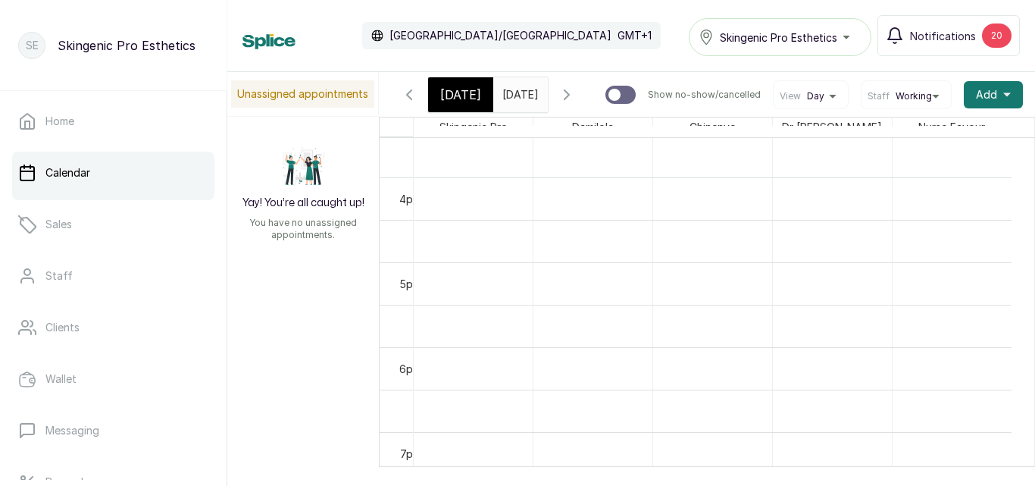
scroll to position [744, 0]
click at [518, 98] on input "21/09/2025" at bounding box center [506, 91] width 24 height 26
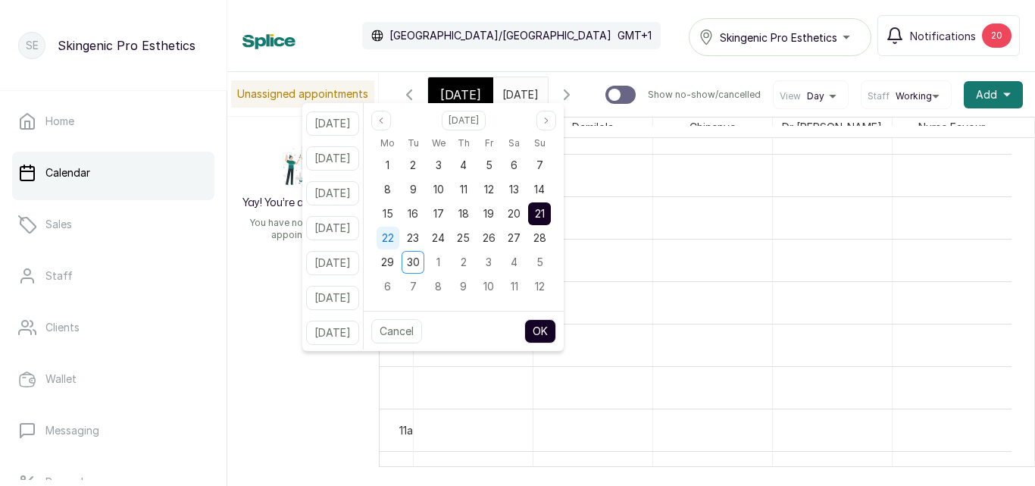
click at [394, 239] on span "22" at bounding box center [388, 237] width 12 height 13
click at [556, 334] on button "OK" at bounding box center [541, 331] width 32 height 24
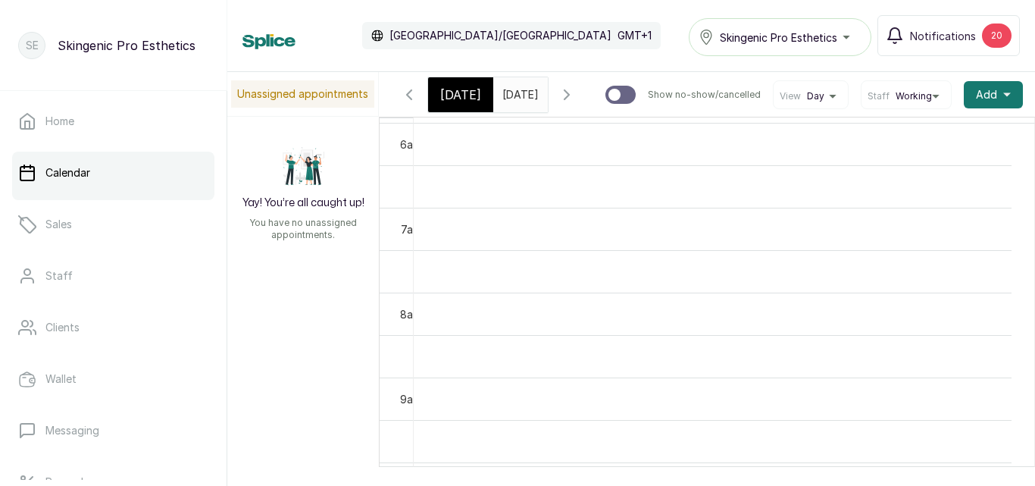
click at [514, 101] on input "22/09/2025" at bounding box center [506, 91] width 24 height 26
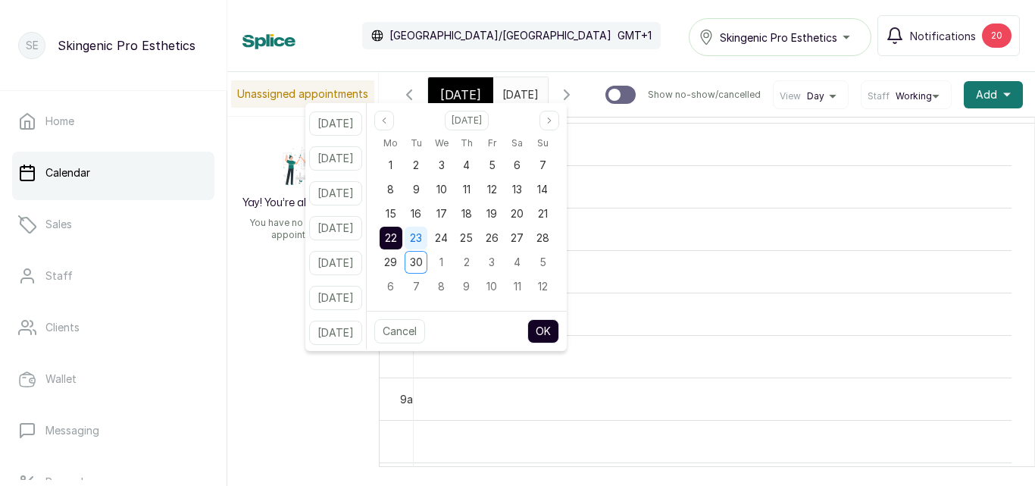
scroll to position [0, 0]
click at [422, 234] on span "23" at bounding box center [416, 237] width 12 height 13
click at [559, 330] on button "OK" at bounding box center [544, 331] width 32 height 24
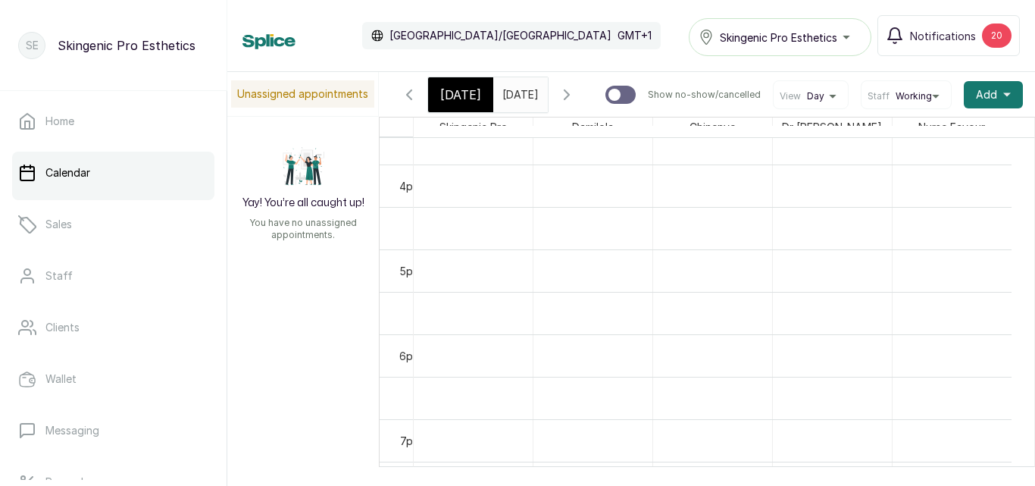
scroll to position [1174, 0]
click at [518, 80] on input "23/09/2025" at bounding box center [506, 91] width 24 height 26
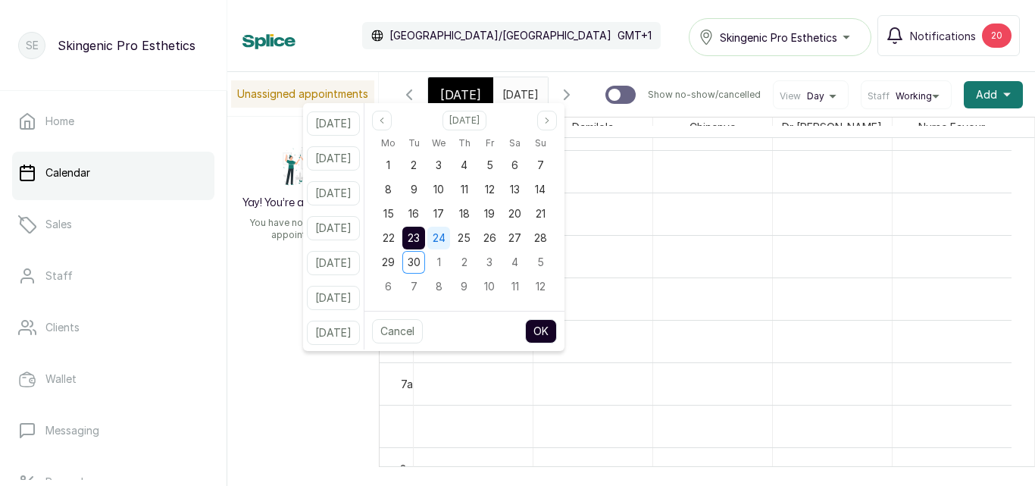
click at [446, 243] on span "24" at bounding box center [439, 237] width 13 height 13
click at [557, 330] on button "OK" at bounding box center [541, 331] width 32 height 24
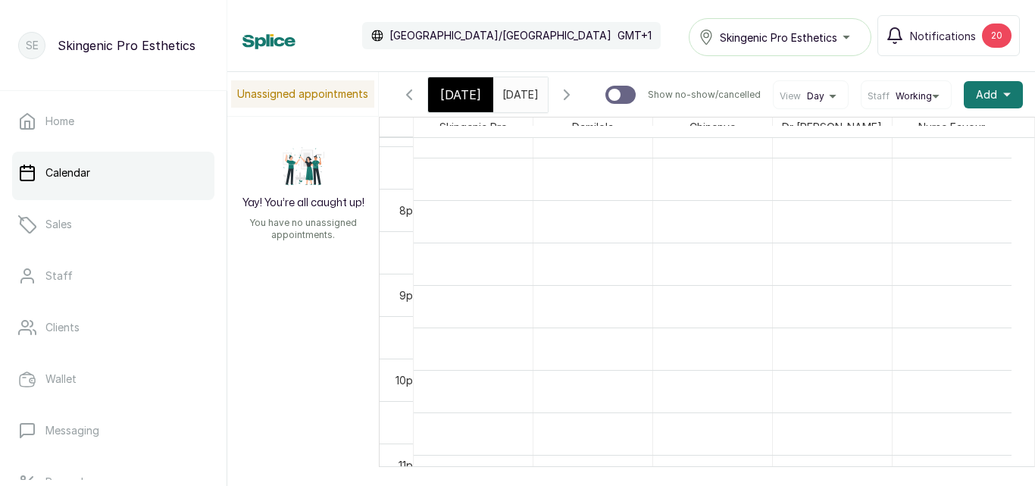
click at [518, 96] on input "24/09/2025" at bounding box center [506, 91] width 24 height 26
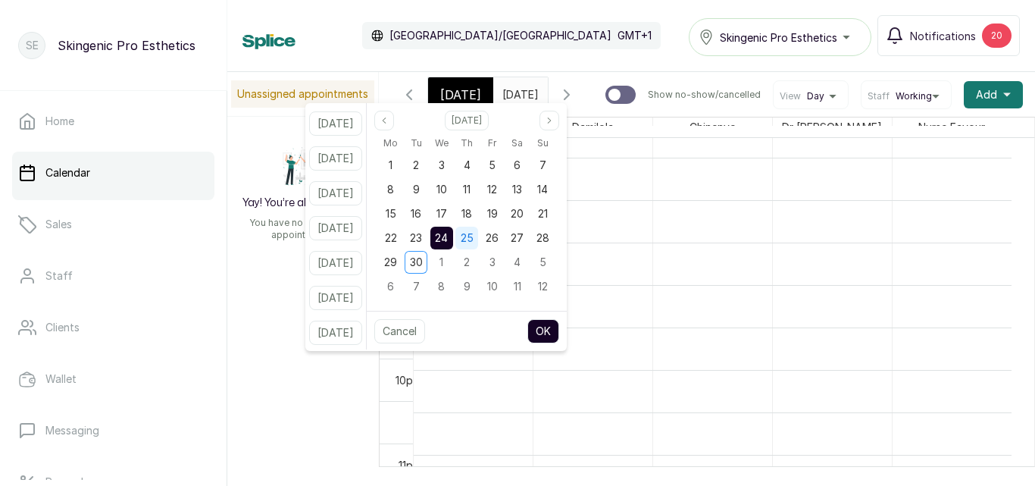
click at [474, 241] on span "25" at bounding box center [467, 237] width 13 height 13
click at [559, 329] on button "OK" at bounding box center [544, 331] width 32 height 24
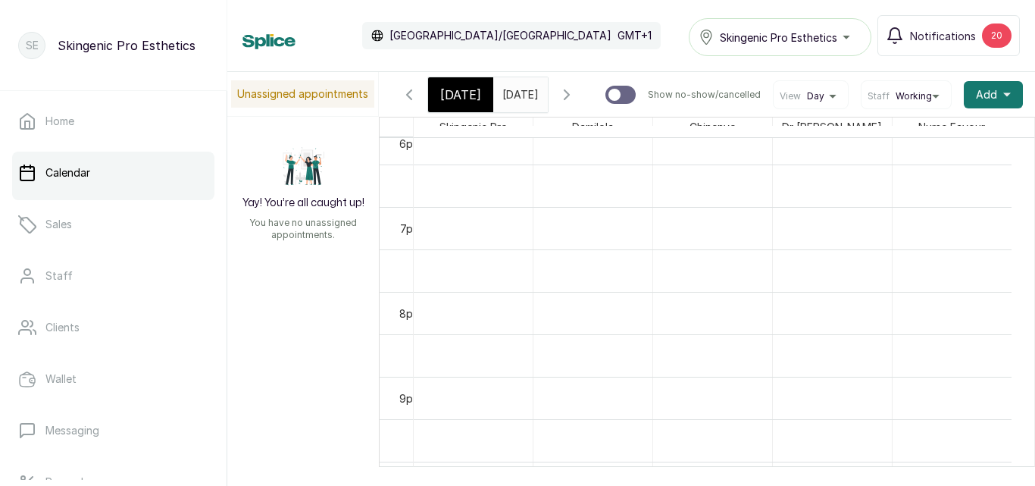
click at [547, 96] on span at bounding box center [532, 91] width 29 height 26
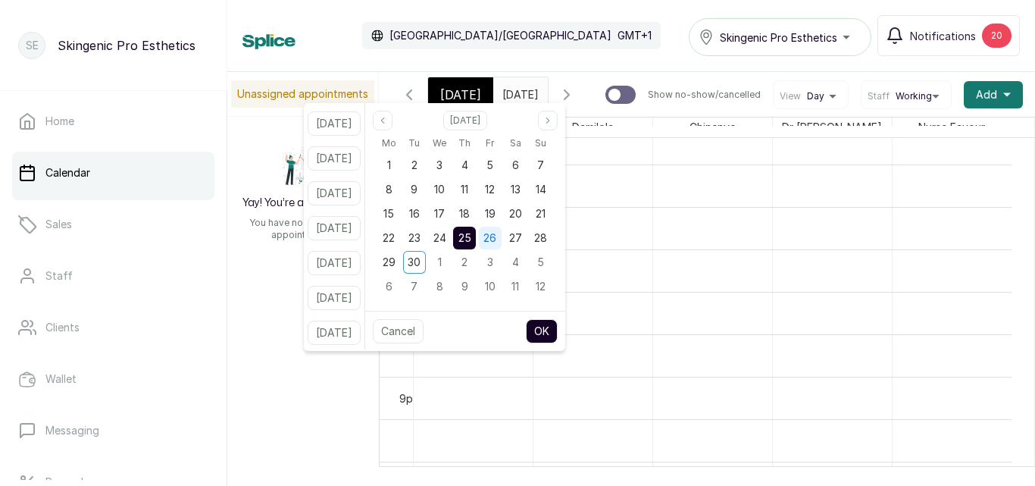
click at [497, 237] on span "26" at bounding box center [490, 237] width 13 height 13
click at [557, 326] on button "OK" at bounding box center [542, 331] width 32 height 24
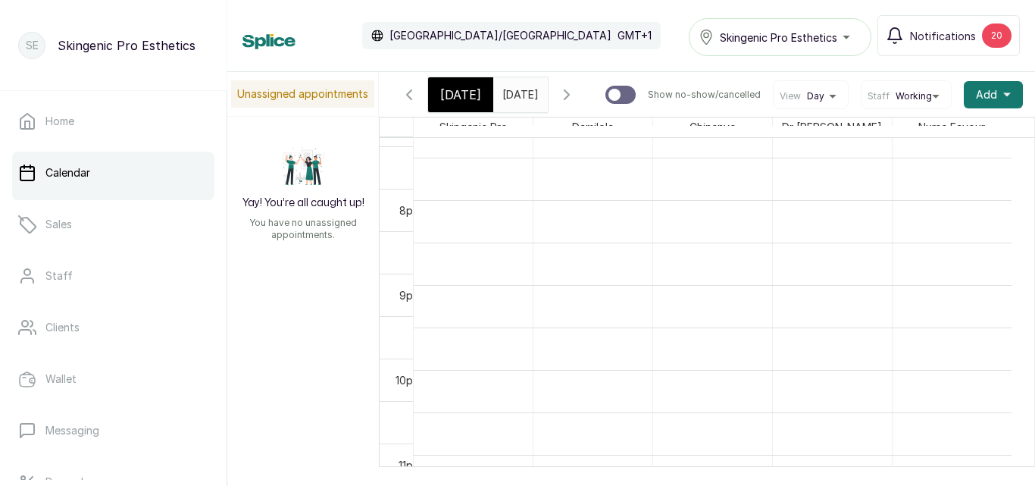
click at [527, 102] on span "Fri Sep 26, 2025" at bounding box center [521, 94] width 36 height 16
click at [518, 94] on input "26/09/2025" at bounding box center [506, 91] width 24 height 26
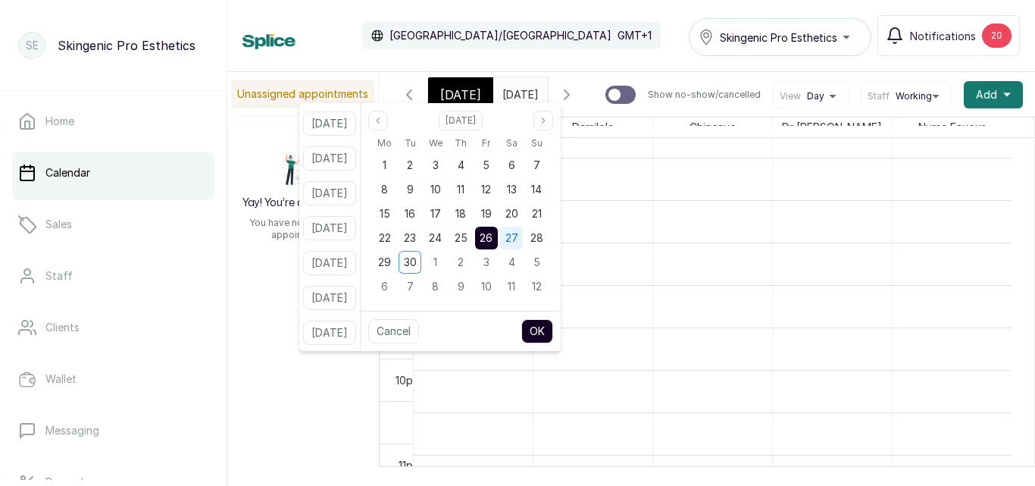
click at [518, 239] on span "27" at bounding box center [512, 237] width 13 height 13
click at [553, 327] on button "OK" at bounding box center [538, 331] width 32 height 24
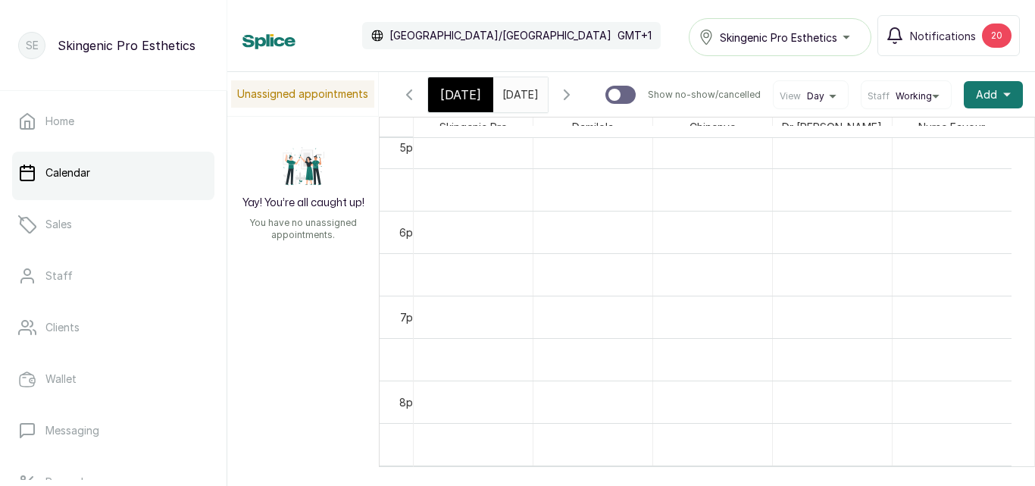
click at [518, 101] on input "27/09/2025" at bounding box center [506, 91] width 24 height 26
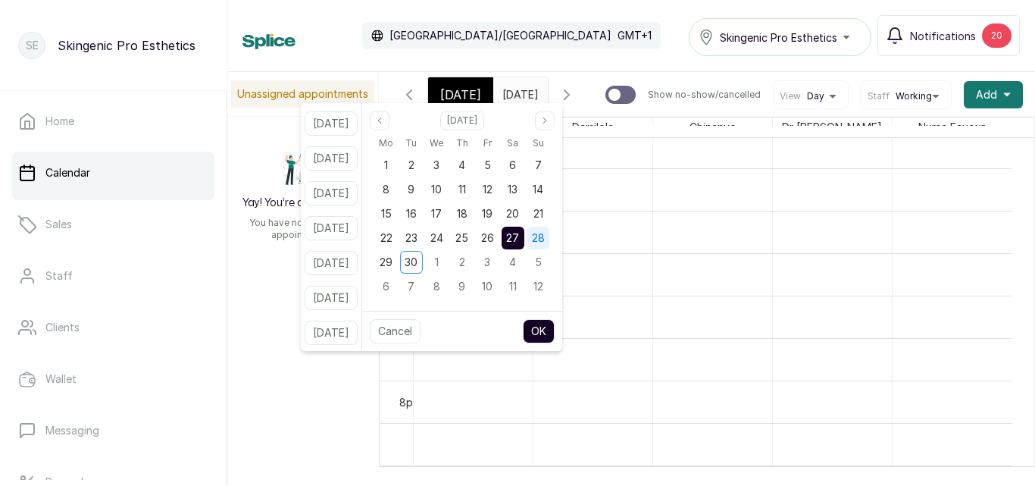
click at [545, 242] on span "28" at bounding box center [538, 237] width 13 height 13
click at [555, 330] on button "OK" at bounding box center [539, 331] width 32 height 24
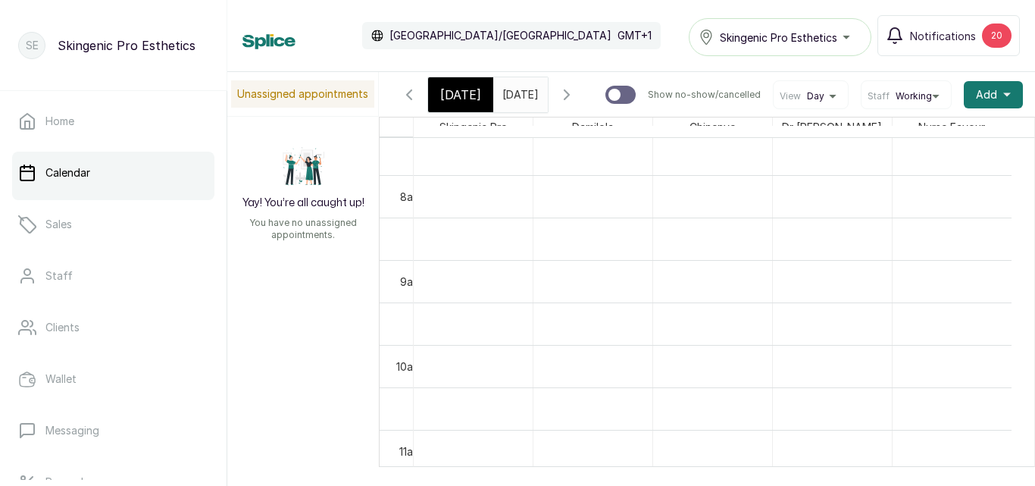
click at [539, 102] on span "Sun Sep 28, 2025" at bounding box center [521, 94] width 36 height 16
click at [537, 102] on span "Sun Sep 28, 2025" at bounding box center [521, 94] width 36 height 16
click at [516, 88] on input "28/09/2025" at bounding box center [506, 91] width 24 height 26
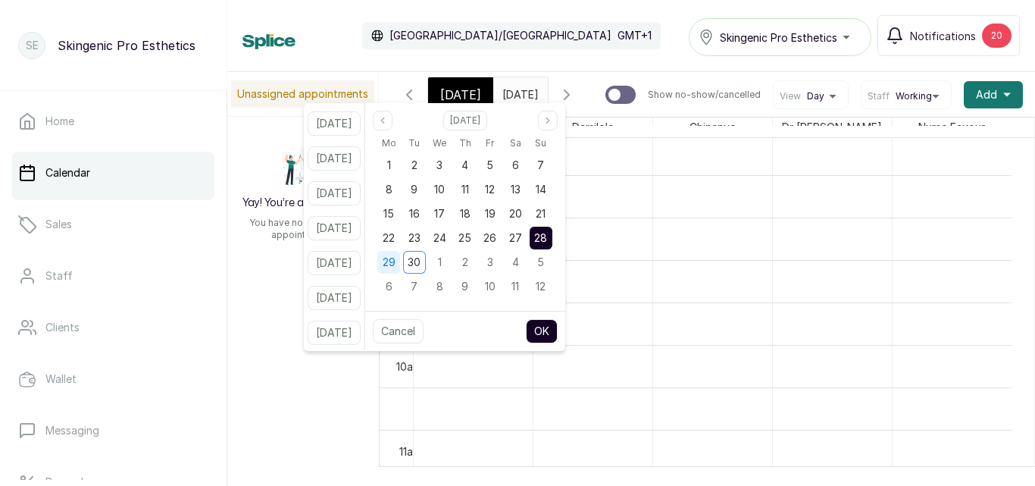
click at [400, 255] on div "29" at bounding box center [388, 262] width 23 height 23
click at [554, 327] on button "OK" at bounding box center [542, 331] width 32 height 24
type input "29/09/2025"
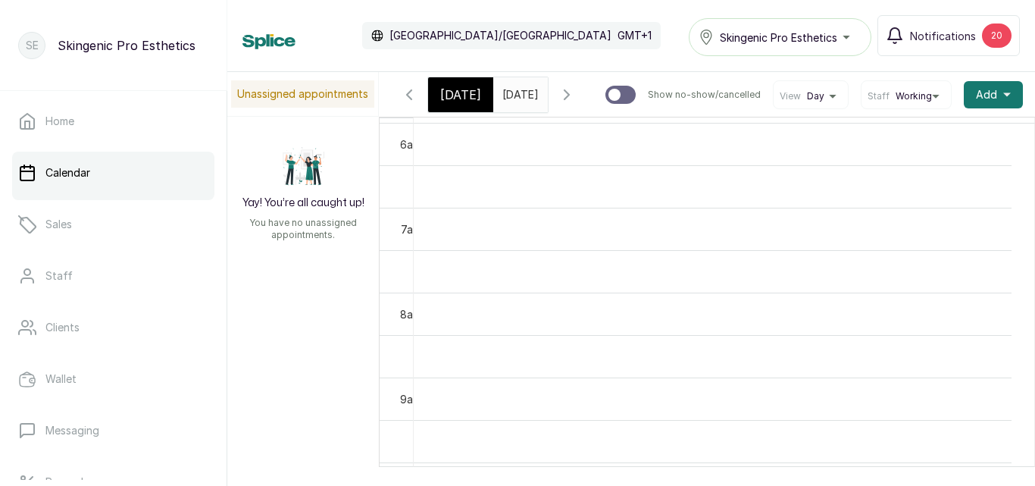
scroll to position [0, 0]
